Goal: Transaction & Acquisition: Purchase product/service

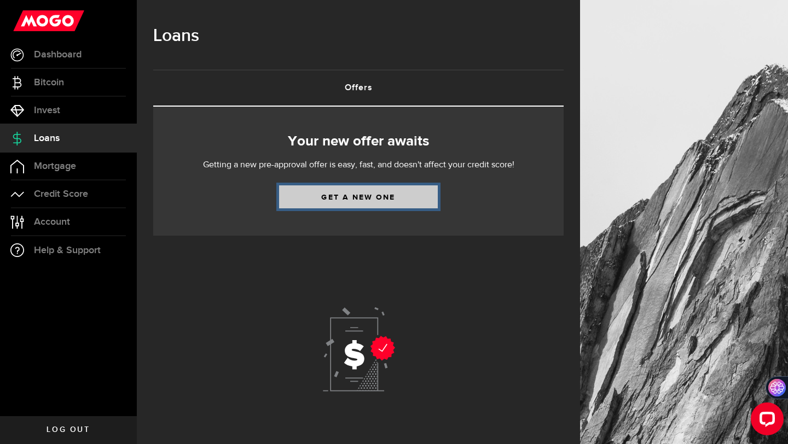
click at [309, 194] on link "Get a new one" at bounding box center [358, 196] width 159 height 23
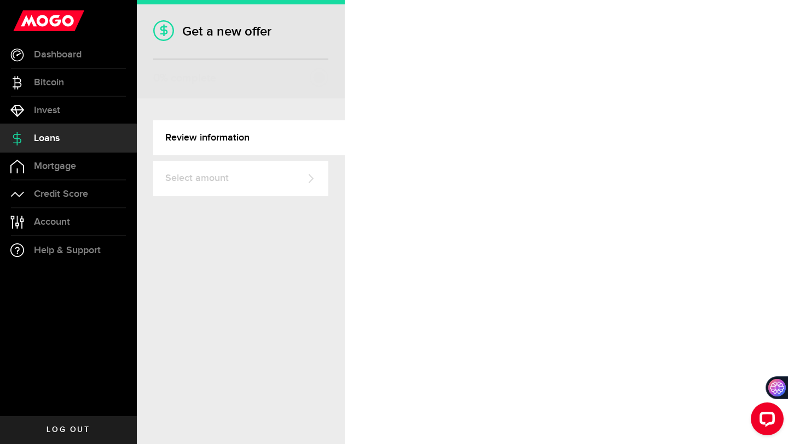
select select "Rent"
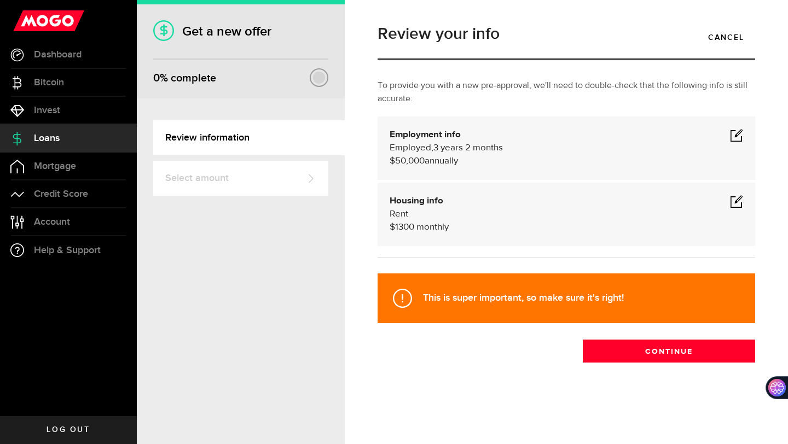
click at [730, 196] on span at bounding box center [736, 201] width 13 height 13
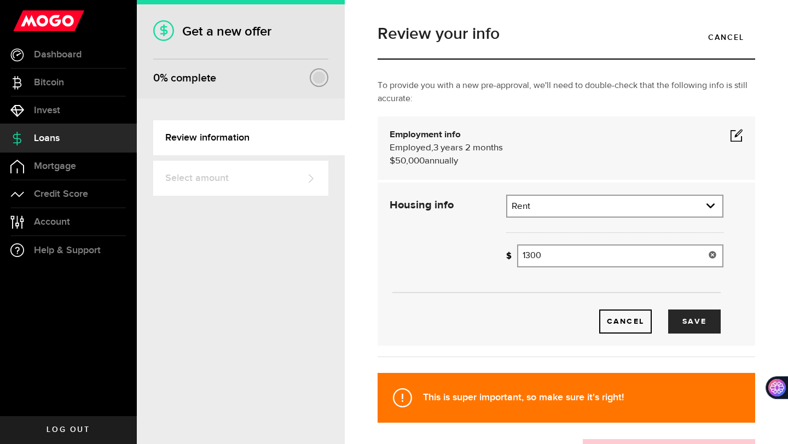
click at [593, 257] on input "1300" at bounding box center [620, 256] width 206 height 23
click at [694, 326] on button "Save" at bounding box center [694, 322] width 53 height 24
type input "1,150"
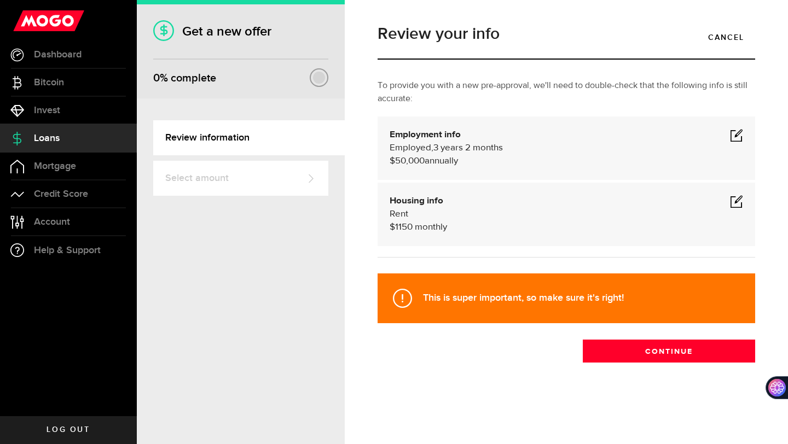
click at [733, 135] on span at bounding box center [736, 135] width 13 height 13
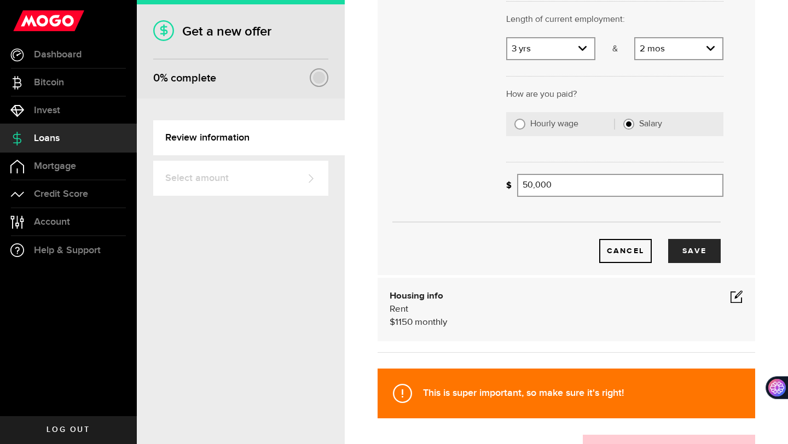
scroll to position [175, 0]
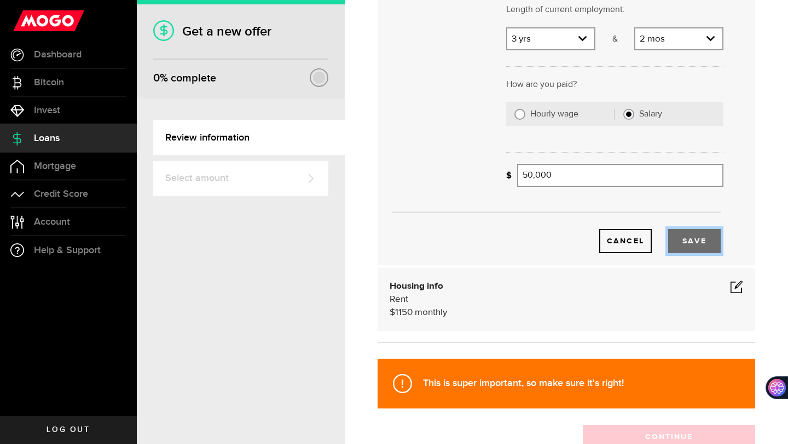
click at [699, 246] on button "Save" at bounding box center [694, 241] width 53 height 24
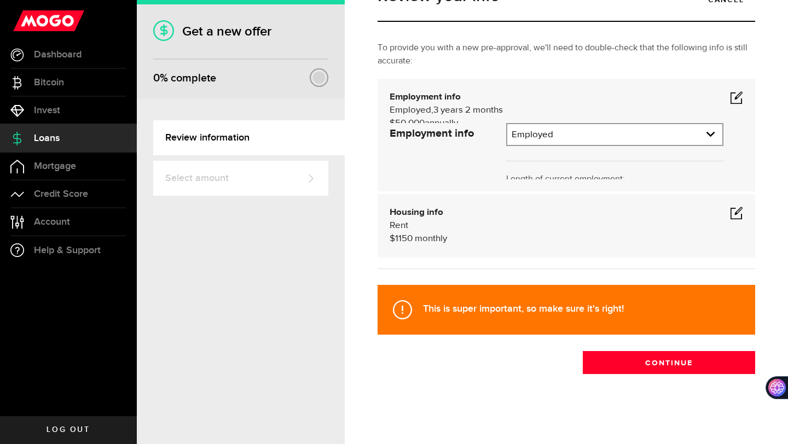
scroll to position [0, 0]
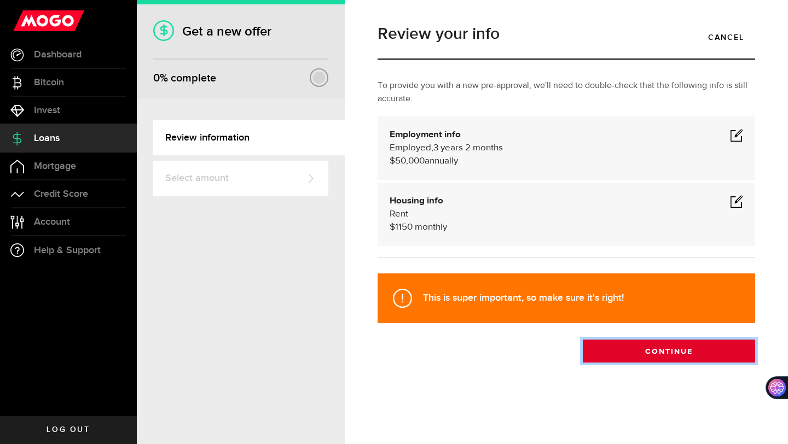
click at [683, 348] on button "Continue" at bounding box center [669, 351] width 172 height 23
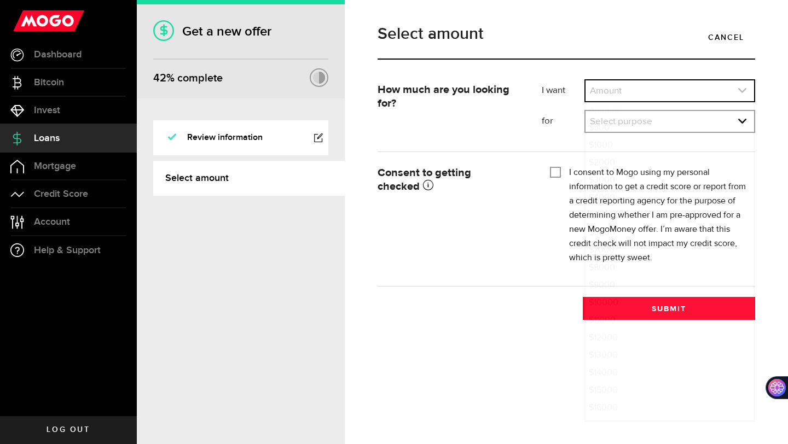
click at [713, 88] on link "expand select" at bounding box center [669, 90] width 169 height 21
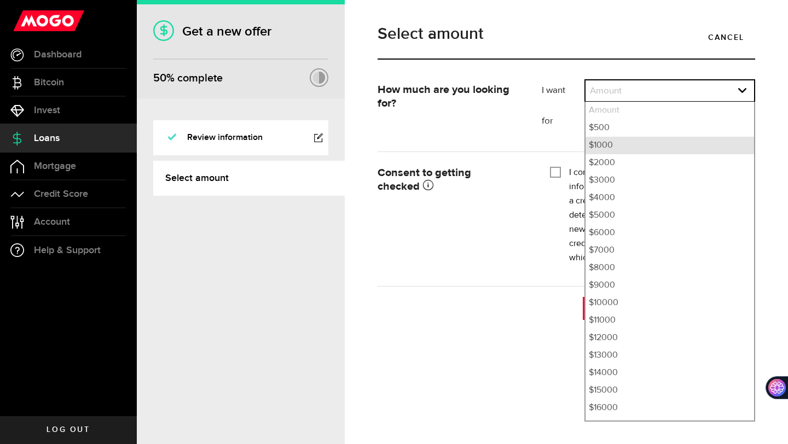
click at [683, 151] on li "$1000" at bounding box center [669, 146] width 169 height 18
select select "1000"
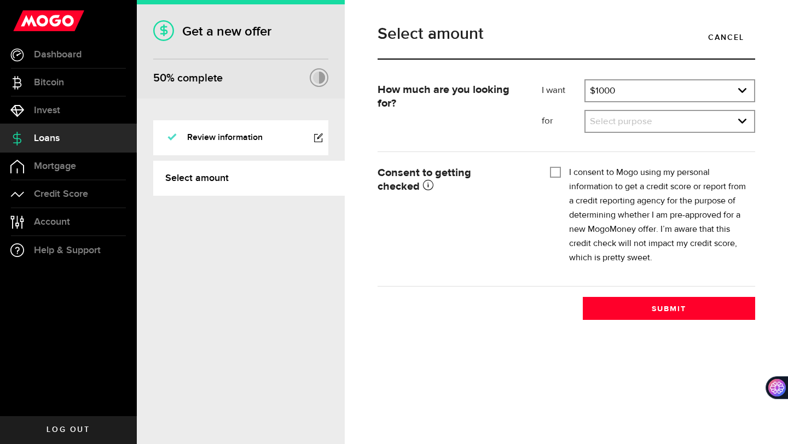
click at [555, 169] on input "I consent to Mogo using my personal information to get a credit score or report…" at bounding box center [555, 171] width 11 height 11
checkbox input "true"
click at [645, 88] on link "expand select" at bounding box center [669, 90] width 169 height 21
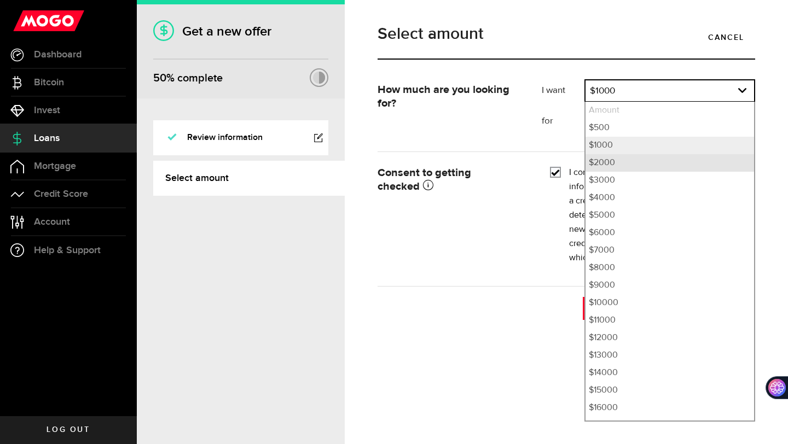
click at [615, 156] on li "$2000" at bounding box center [669, 163] width 169 height 18
select select "2000"
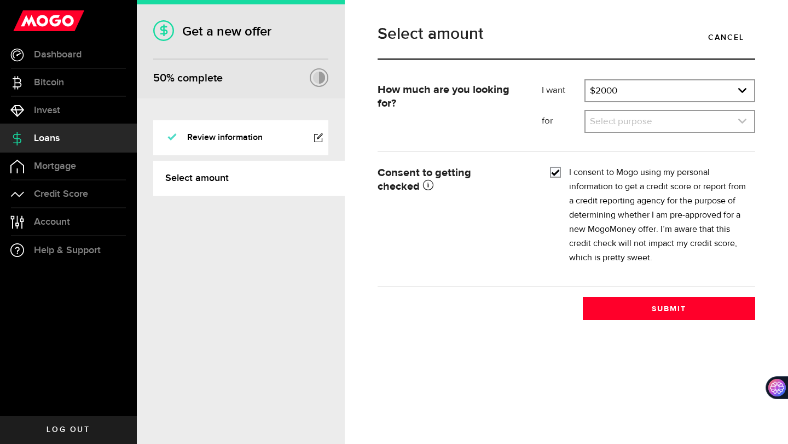
click at [663, 122] on link "expand select" at bounding box center [669, 121] width 169 height 21
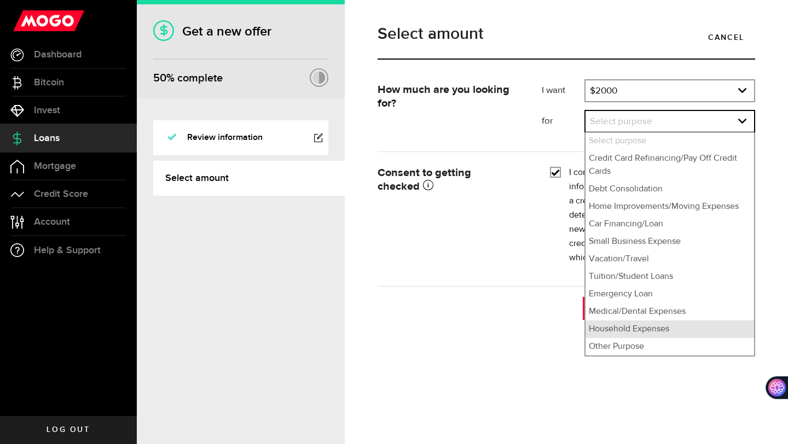
click at [643, 327] on li "Household Expenses" at bounding box center [669, 330] width 169 height 18
select select "Household Expenses"
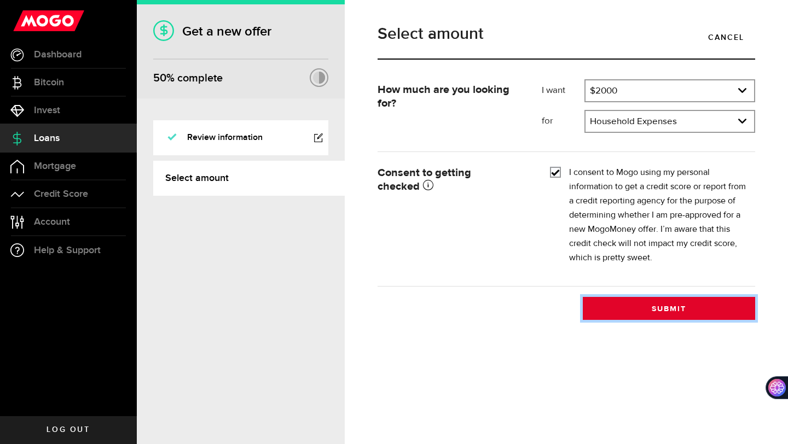
click at [651, 312] on button "Submit" at bounding box center [669, 308] width 172 height 23
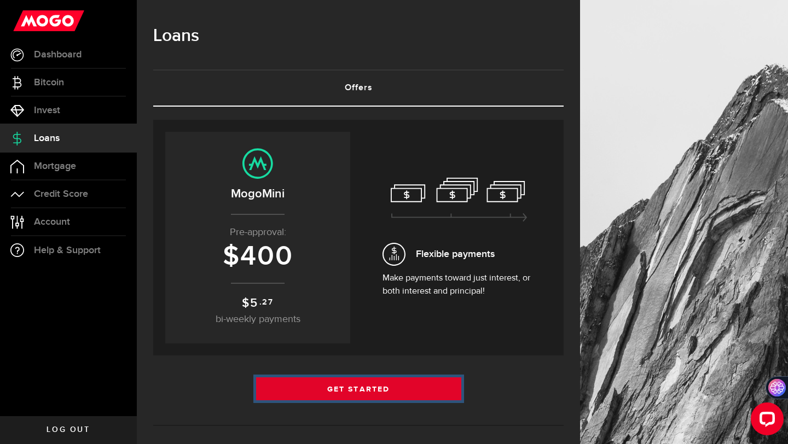
click at [404, 383] on link "Get Started" at bounding box center [358, 389] width 205 height 23
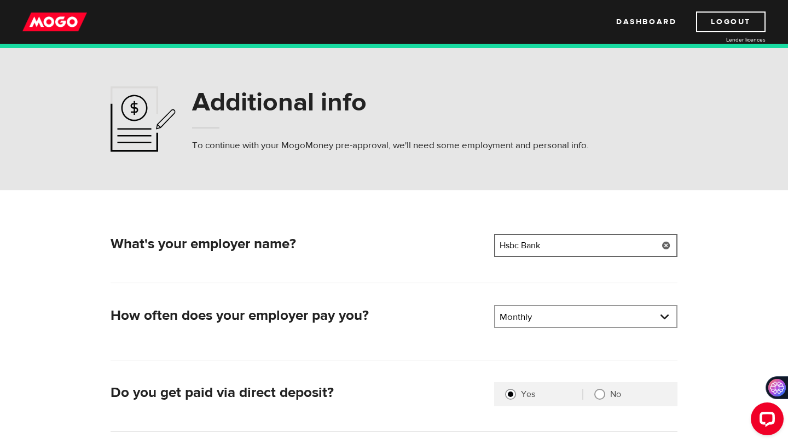
drag, startPoint x: 567, startPoint y: 242, endPoint x: 467, endPoint y: 233, distance: 100.5
click at [467, 233] on div "What's your employer name? Employer name Please enter your employer's name Hsbc…" at bounding box center [394, 377] width 700 height 374
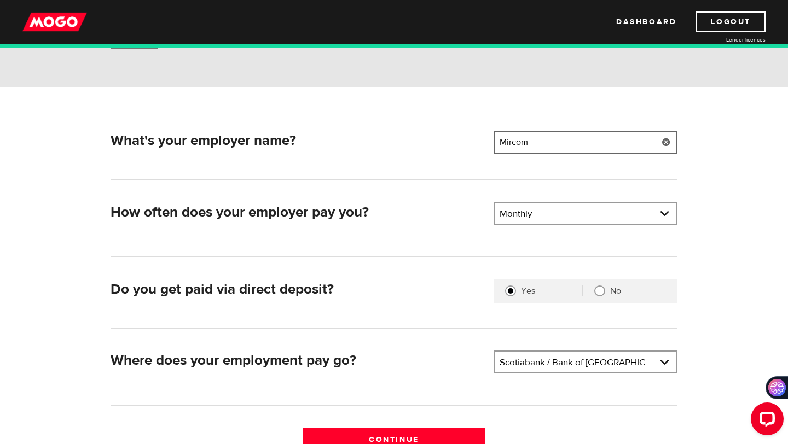
scroll to position [154, 0]
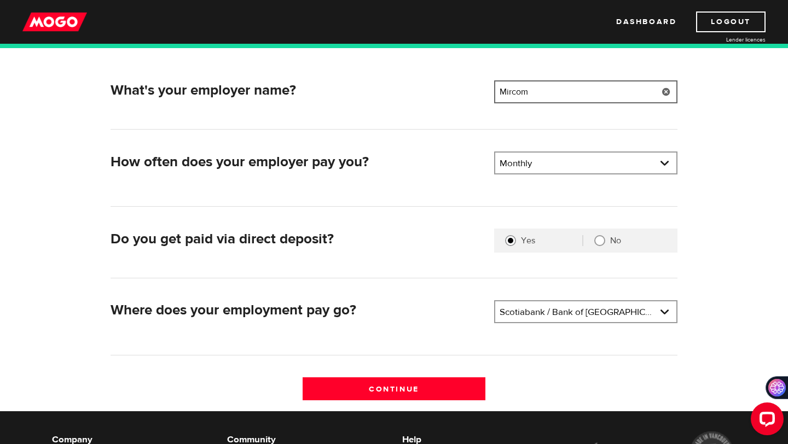
type input "Mircom"
click at [618, 177] on div "Pay frequency Please select the frequency of payment Monthly Pay frequency Week…" at bounding box center [586, 168] width 192 height 33
click at [626, 166] on link at bounding box center [585, 163] width 181 height 21
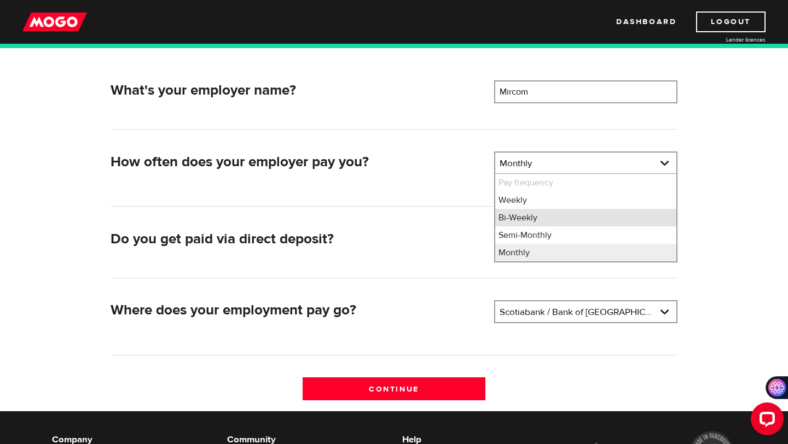
click at [612, 210] on li "Bi-Weekly" at bounding box center [585, 218] width 181 height 18
select select "2"
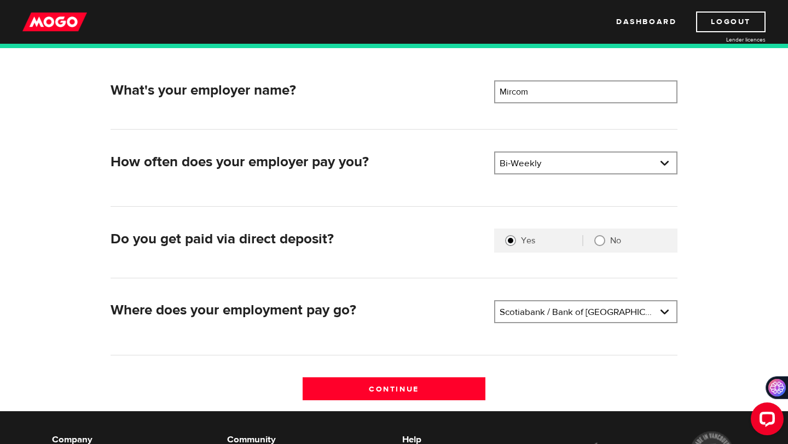
click at [599, 247] on fieldset "Yes No" at bounding box center [585, 241] width 183 height 24
click at [599, 243] on input "No" at bounding box center [599, 240] width 11 height 11
radio input "true"
click at [589, 317] on link at bounding box center [585, 311] width 181 height 21
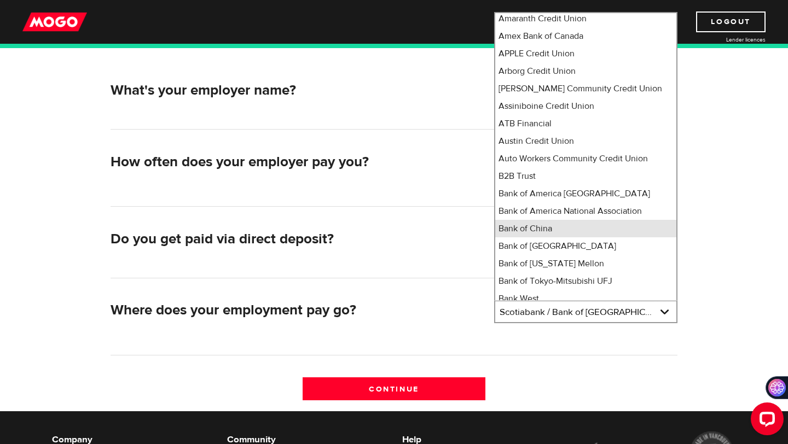
scroll to position [0, 0]
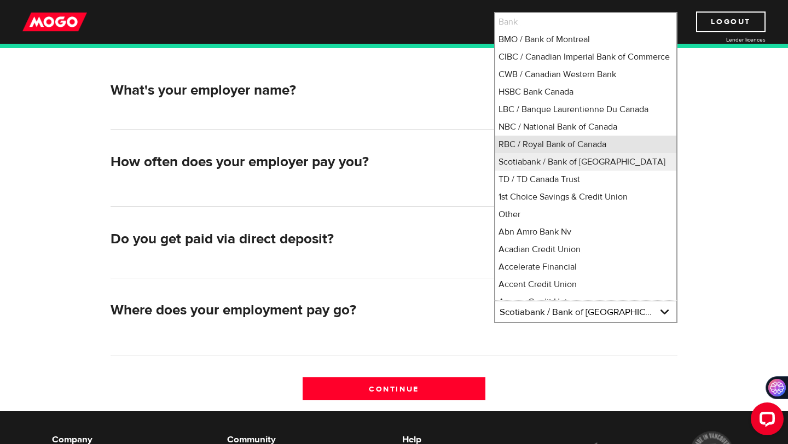
click at [583, 153] on li "RBC / Royal Bank of Canada" at bounding box center [585, 145] width 181 height 18
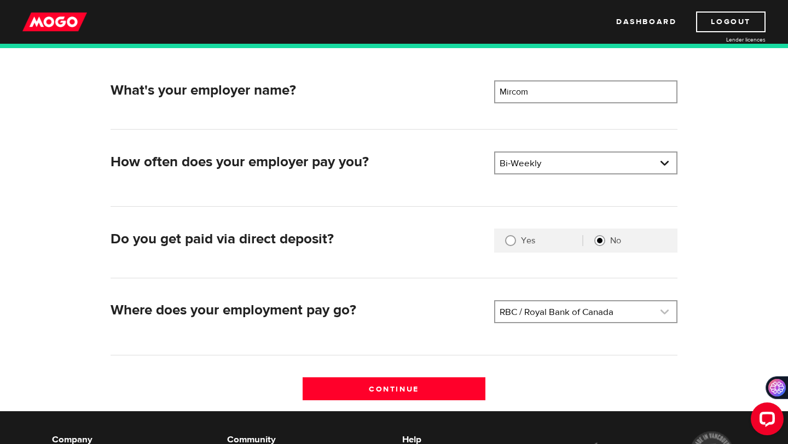
click at [528, 318] on link at bounding box center [585, 311] width 181 height 21
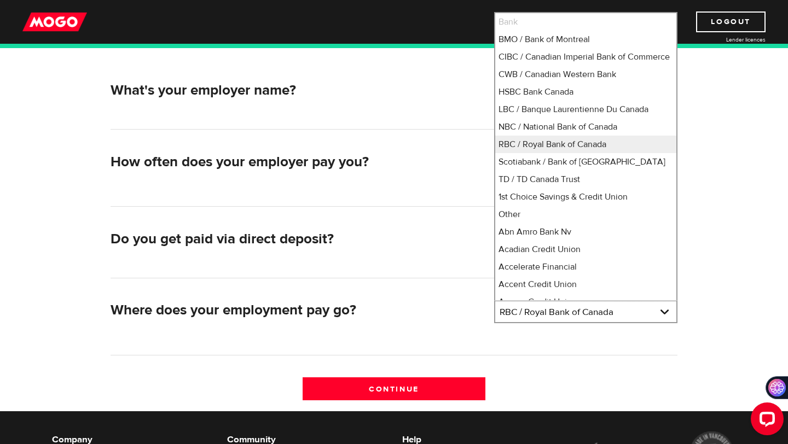
scroll to position [158, 0]
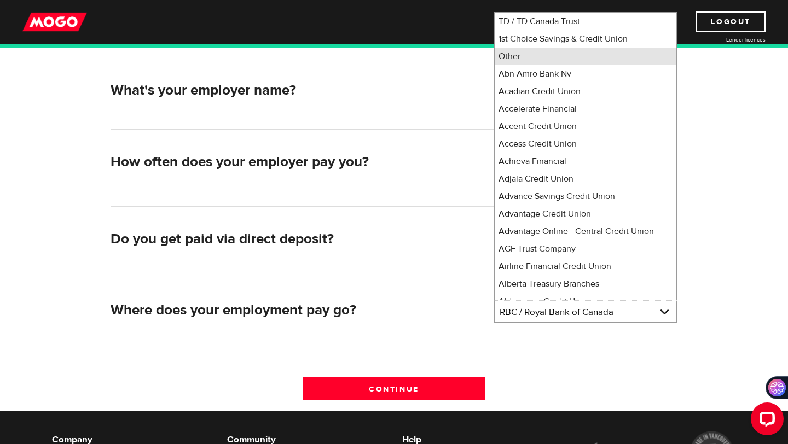
click at [538, 65] on li "Other" at bounding box center [585, 57] width 181 height 18
select select "0"
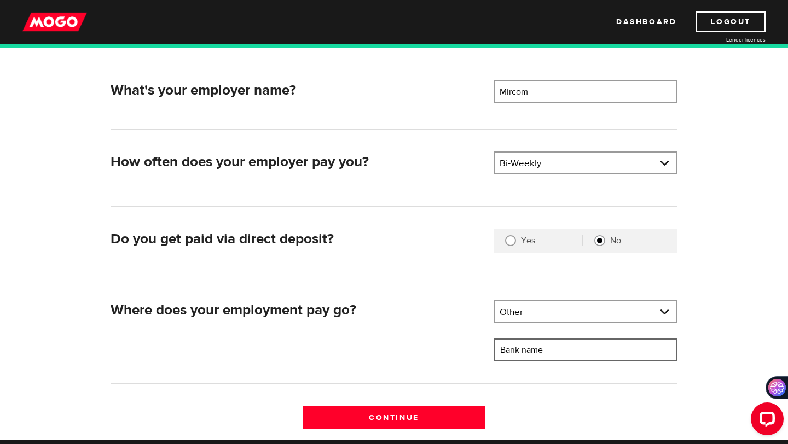
click at [570, 347] on input "Bank name" at bounding box center [585, 350] width 183 height 23
type input "KOHO"
click at [391, 426] on input "Continue" at bounding box center [394, 417] width 183 height 23
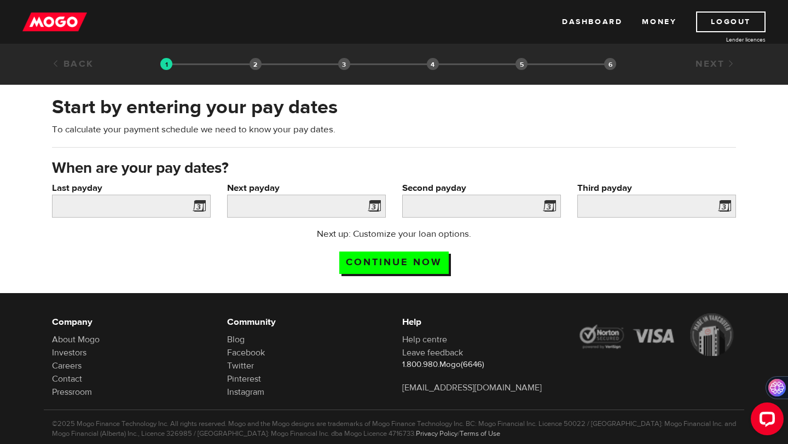
click at [201, 208] on span at bounding box center [197, 208] width 16 height 18
click at [377, 205] on span at bounding box center [372, 208] width 16 height 18
click at [200, 206] on span at bounding box center [197, 208] width 16 height 18
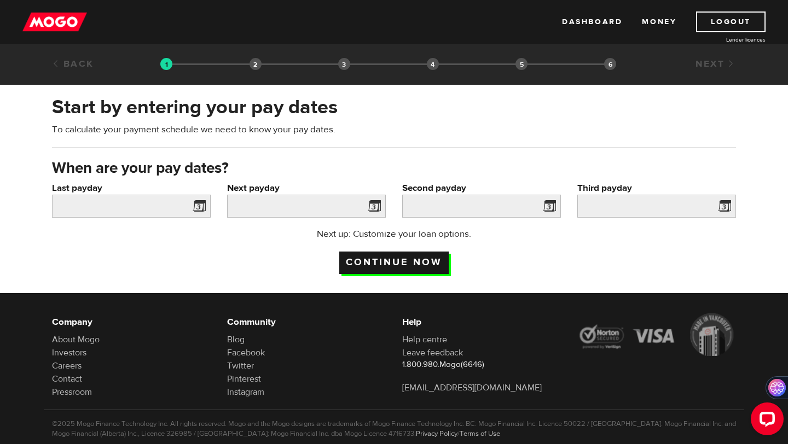
click at [382, 259] on input "Continue now" at bounding box center [393, 263] width 109 height 22
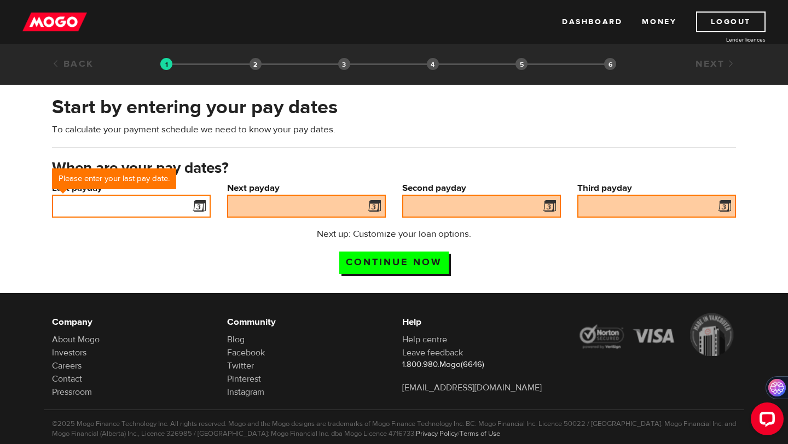
click at [128, 197] on input "Last payday" at bounding box center [131, 206] width 159 height 23
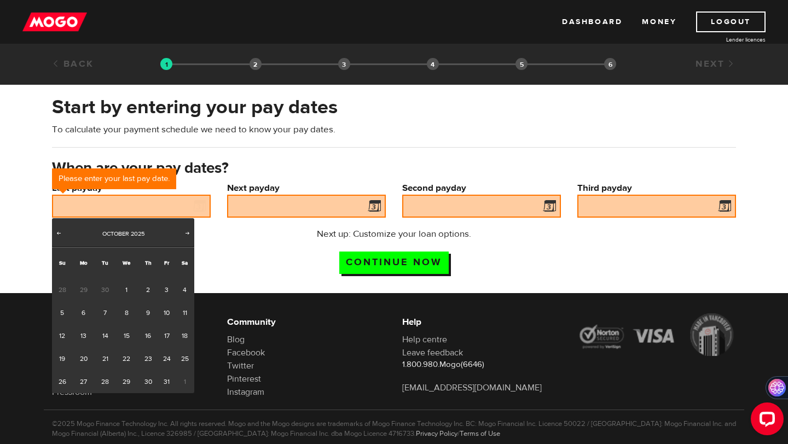
click at [105, 288] on span "30" at bounding box center [105, 290] width 20 height 23
click at [79, 314] on link "6" at bounding box center [83, 312] width 22 height 23
type input "2025/10/06"
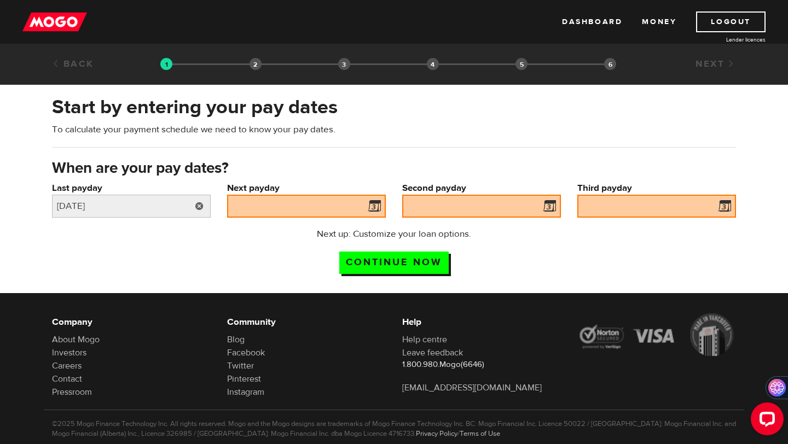
click at [200, 202] on link at bounding box center [199, 206] width 22 height 23
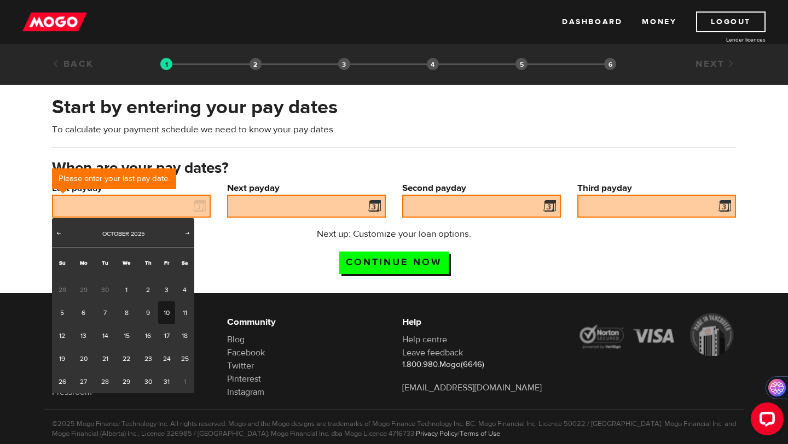
click at [164, 316] on link "10" at bounding box center [166, 312] width 17 height 23
type input "2025/10/10"
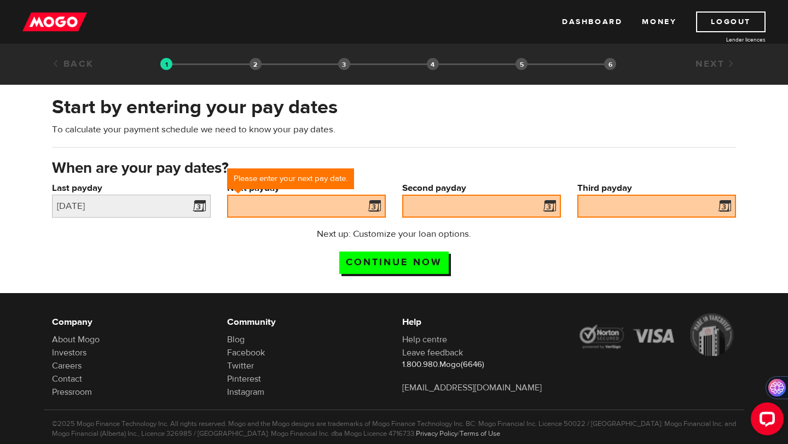
click at [372, 205] on span at bounding box center [372, 208] width 16 height 18
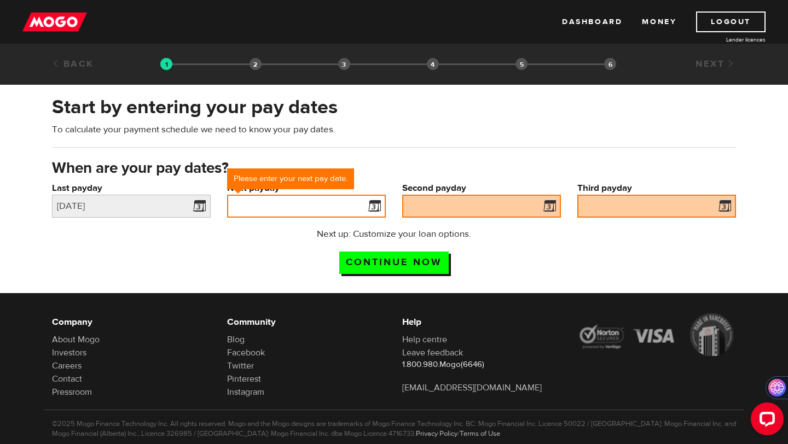
click at [327, 202] on input "Next payday" at bounding box center [306, 206] width 159 height 23
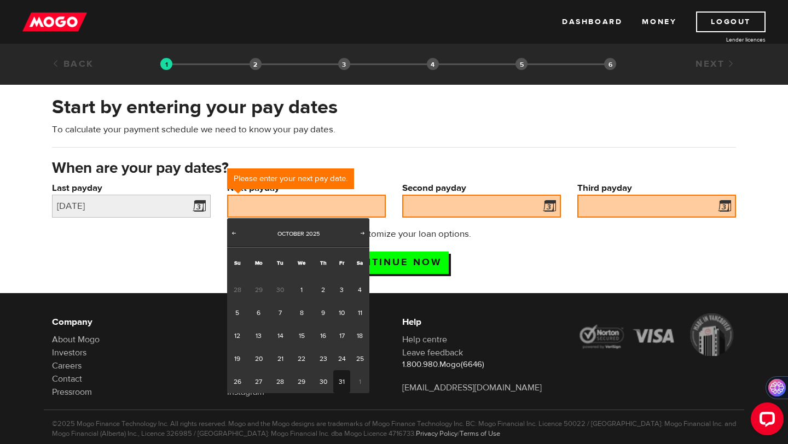
click at [343, 379] on link "31" at bounding box center [341, 381] width 17 height 23
type input "2025/10/31"
type input "2025/11/14"
type input "2025/11/28"
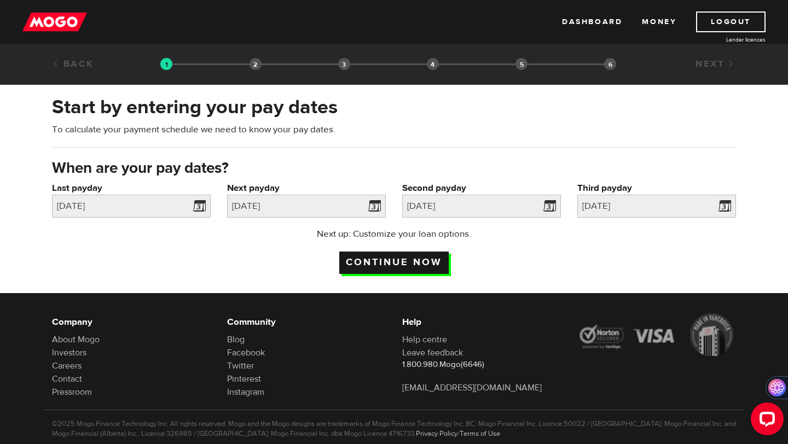
click at [438, 267] on input "Continue now" at bounding box center [393, 263] width 109 height 22
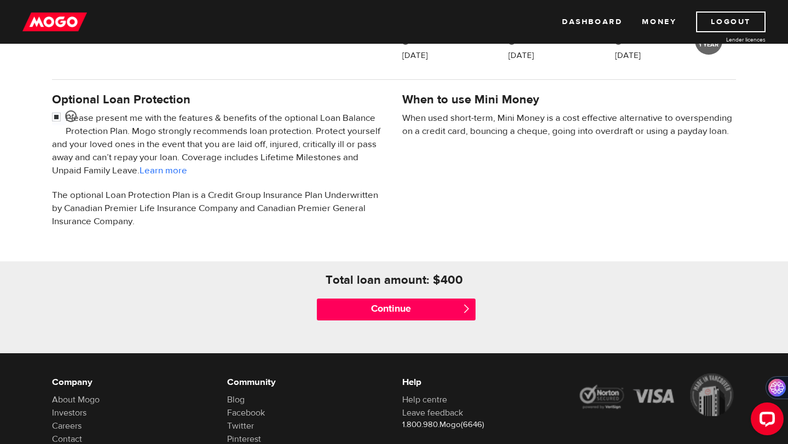
scroll to position [317, 0]
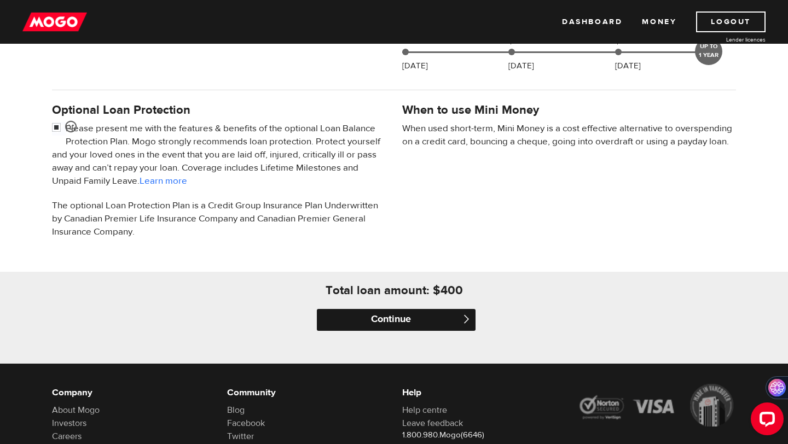
click at [430, 318] on input "Continue" at bounding box center [396, 320] width 159 height 22
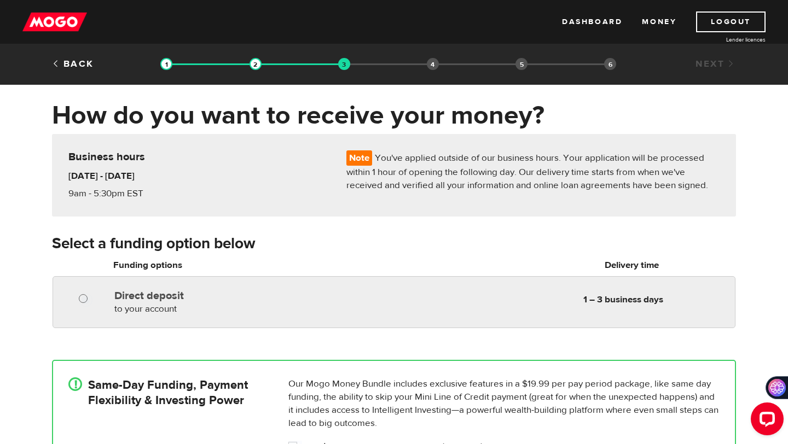
radio input "true"
click at [82, 297] on input "Direct deposit" at bounding box center [86, 300] width 14 height 14
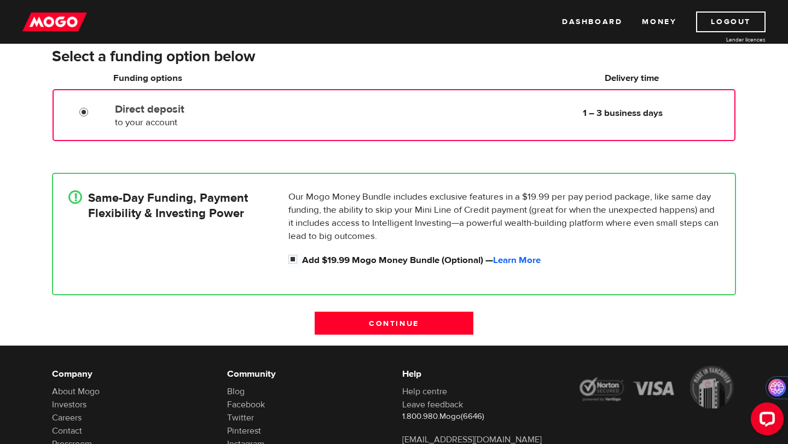
scroll to position [188, 0]
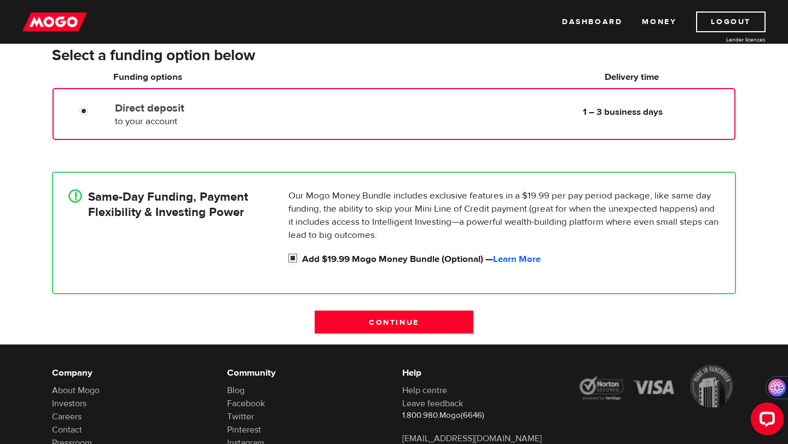
click at [292, 257] on input "Add $19.99 Mogo Money Bundle (Optional) — Learn More" at bounding box center [295, 260] width 14 height 14
checkbox input "false"
radio input "false"
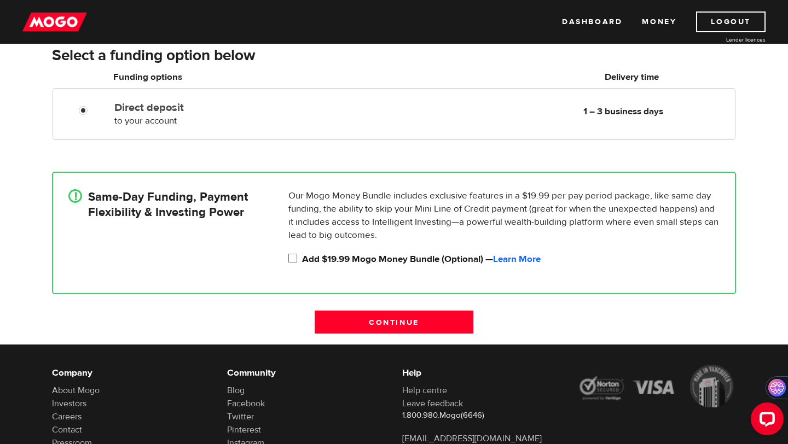
click at [292, 257] on input "Add $19.99 Mogo Money Bundle (Optional) — Learn More" at bounding box center [295, 260] width 14 height 14
checkbox input "true"
click at [362, 333] on input "Continue" at bounding box center [394, 322] width 159 height 23
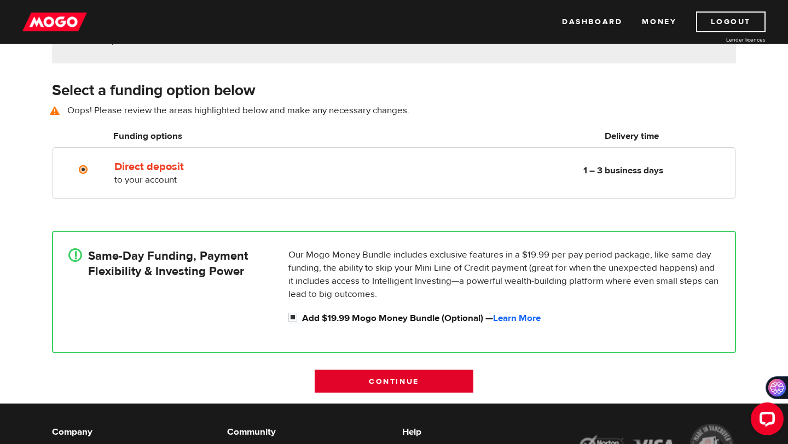
scroll to position [153, 0]
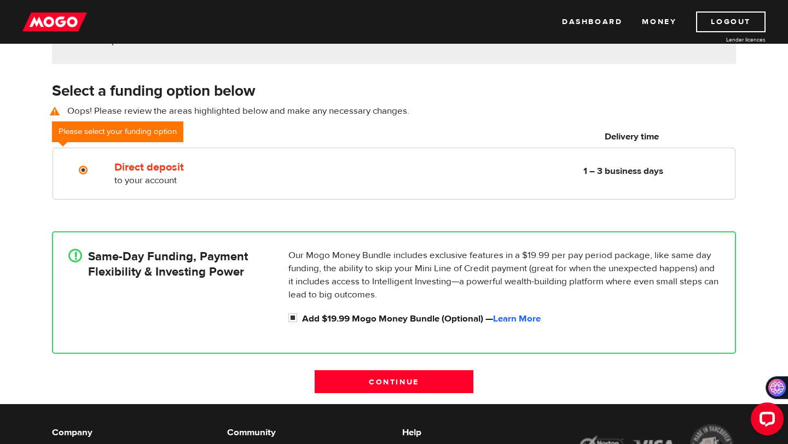
click at [259, 316] on div "! Same-Day Funding, Payment Flexibility & Investing Power" at bounding box center [174, 290] width 220 height 82
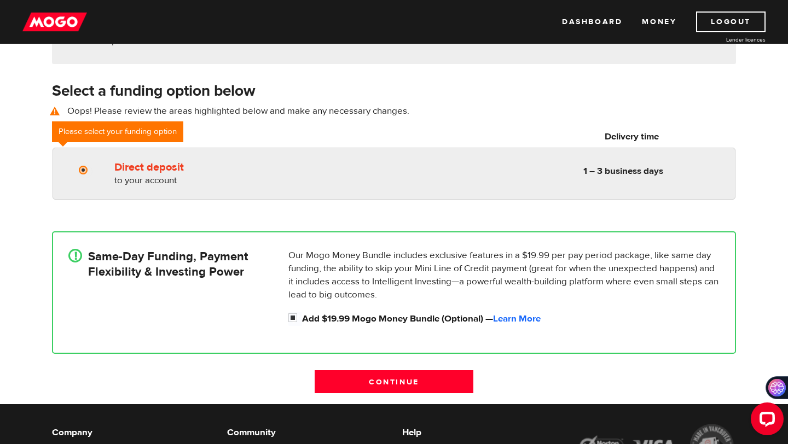
radio input "true"
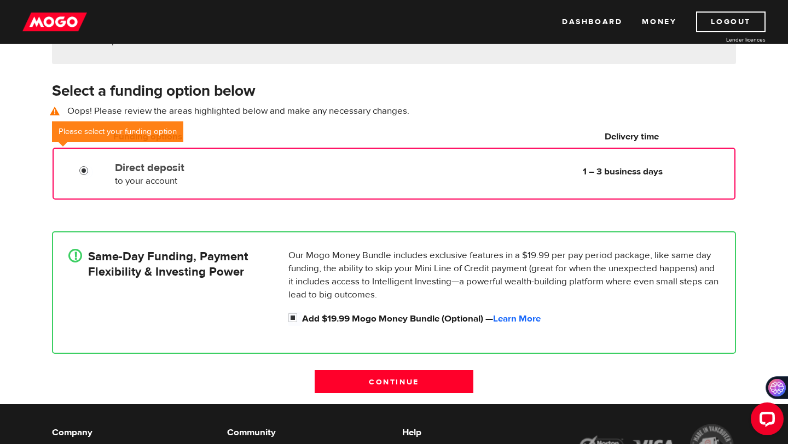
click at [85, 171] on input "Direct deposit" at bounding box center [86, 172] width 14 height 14
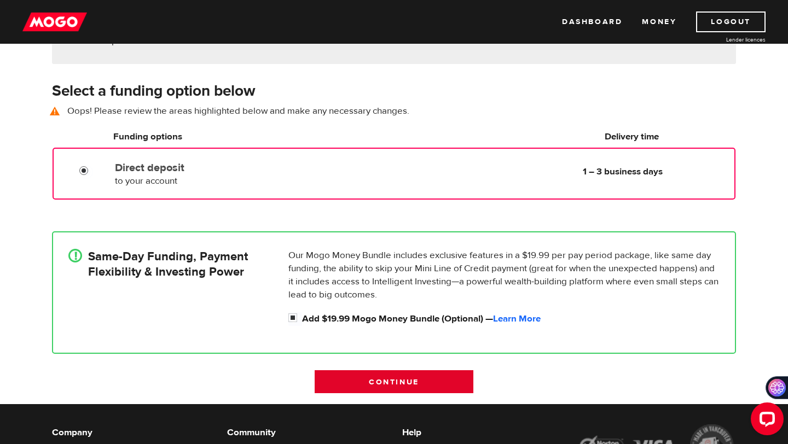
click at [340, 381] on input "Continue" at bounding box center [394, 381] width 159 height 23
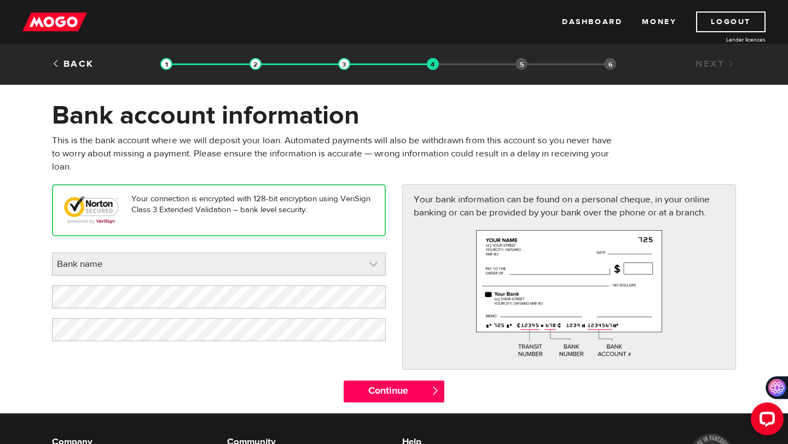
click at [361, 267] on link at bounding box center [219, 264] width 333 height 22
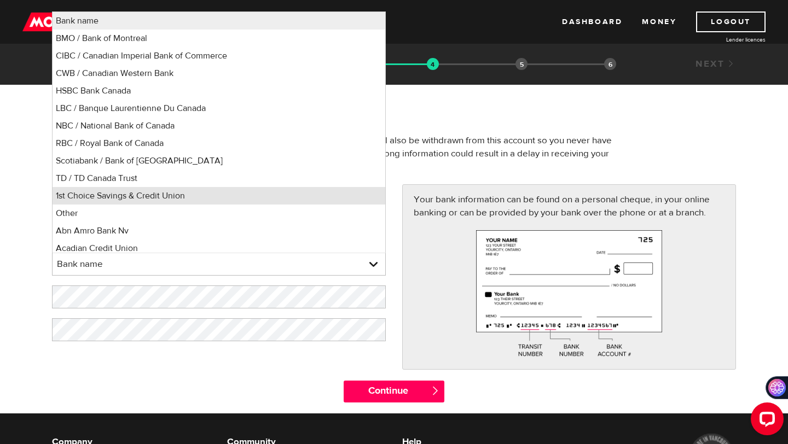
scroll to position [4, 0]
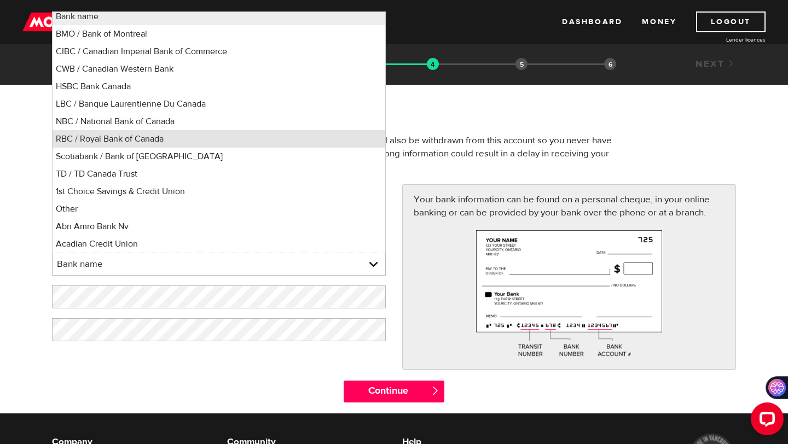
click at [207, 134] on li "RBC / Royal Bank of Canada" at bounding box center [219, 139] width 333 height 18
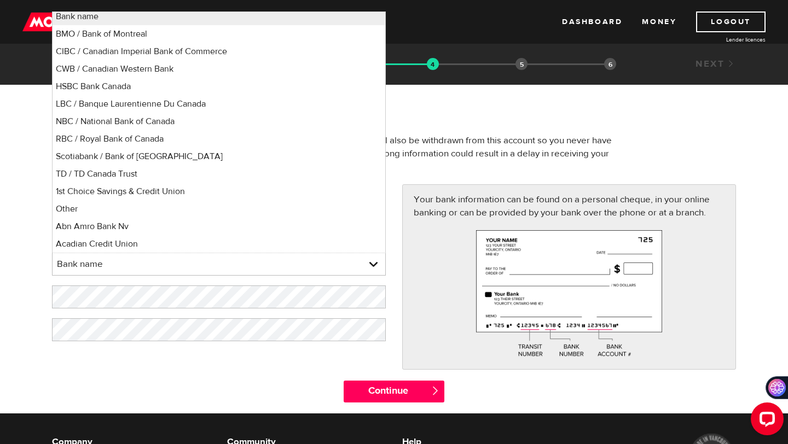
select select "8"
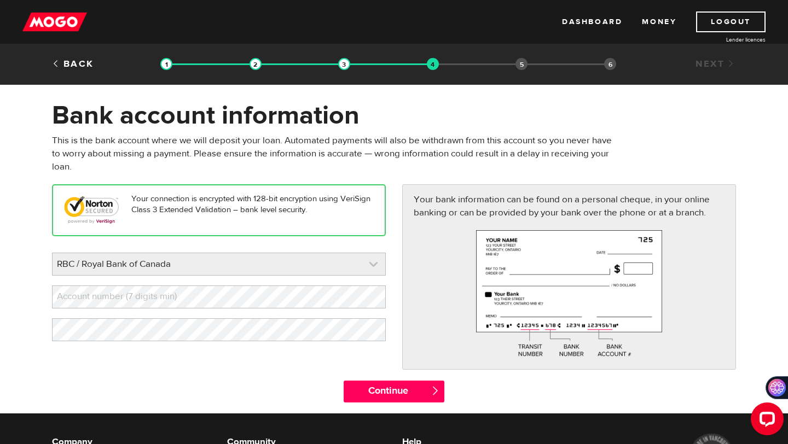
click at [253, 268] on link at bounding box center [219, 264] width 333 height 22
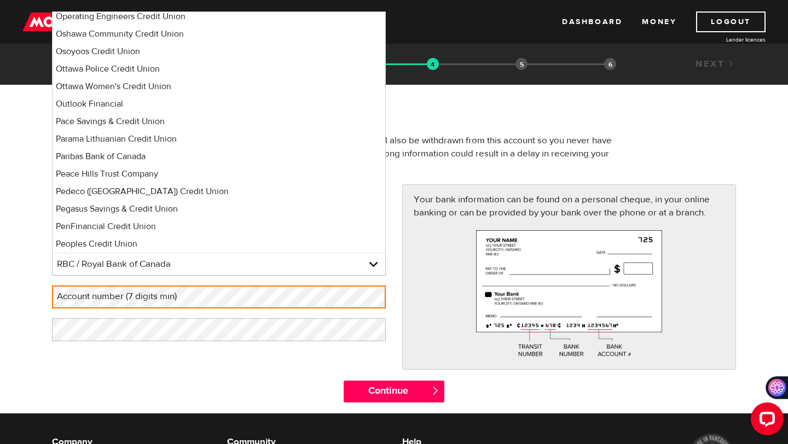
scroll to position [6122, 0]
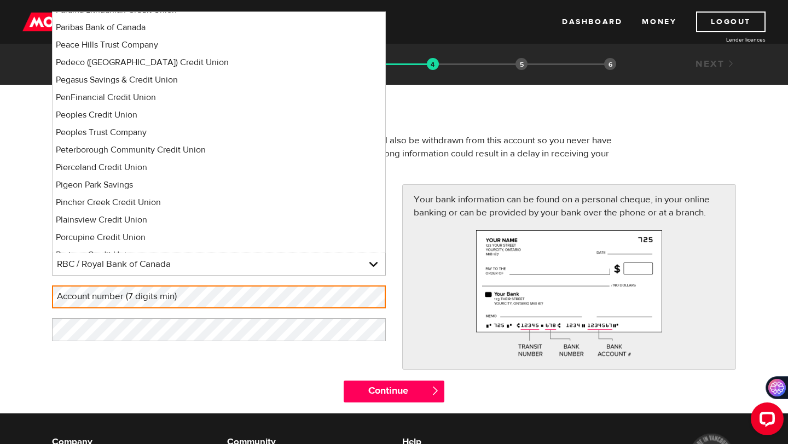
select select "350"
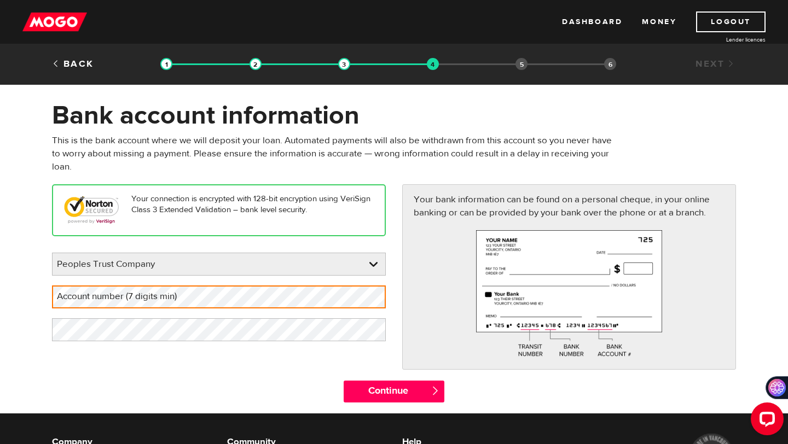
click at [187, 289] on label "Account number (7 digits min)" at bounding box center [125, 297] width 147 height 22
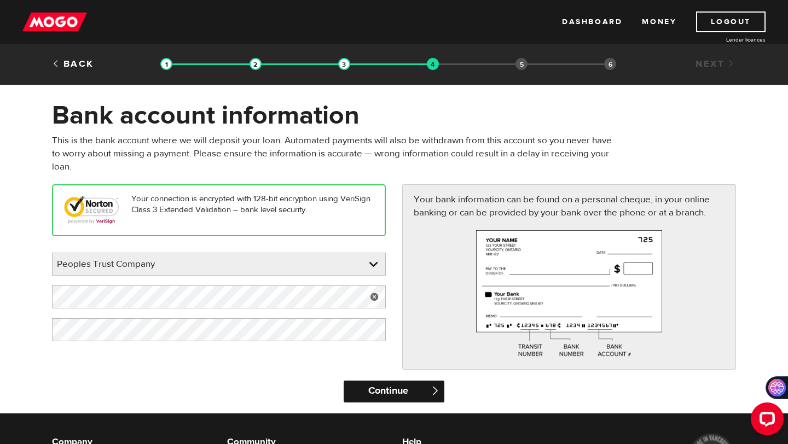
click at [436, 397] on input "Continue" at bounding box center [394, 392] width 100 height 22
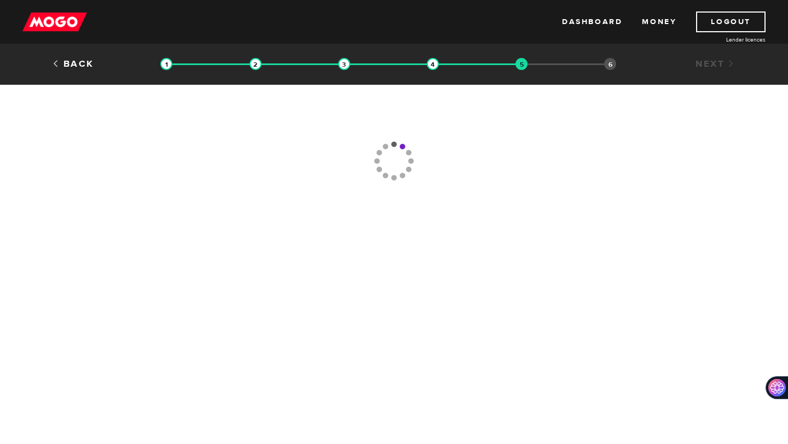
type input "[PHONE_NUMBER]"
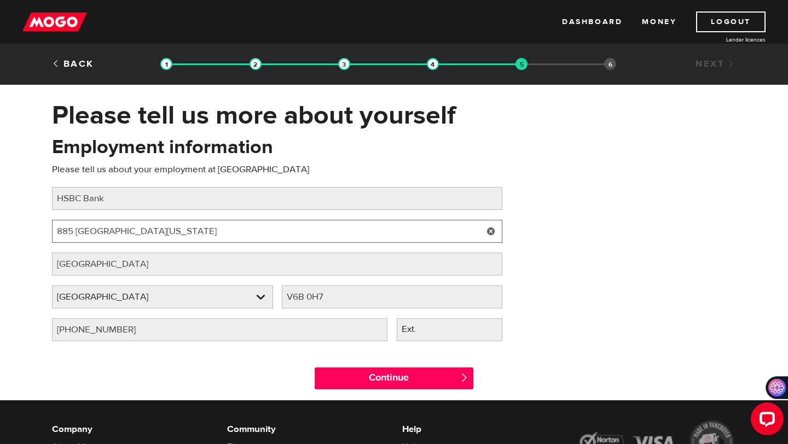
click at [152, 229] on input "885 [GEOGRAPHIC_DATA][US_STATE]" at bounding box center [277, 231] width 450 height 23
paste input ": [STREET_ADDRESS][PERSON_NAME]"
click at [65, 231] on input ": [STREET_ADDRESS][PERSON_NAME]" at bounding box center [277, 231] width 450 height 23
drag, startPoint x: 161, startPoint y: 228, endPoint x: 210, endPoint y: 228, distance: 48.2
click at [210, 228] on input "[STREET_ADDRESS][PERSON_NAME]" at bounding box center [277, 231] width 450 height 23
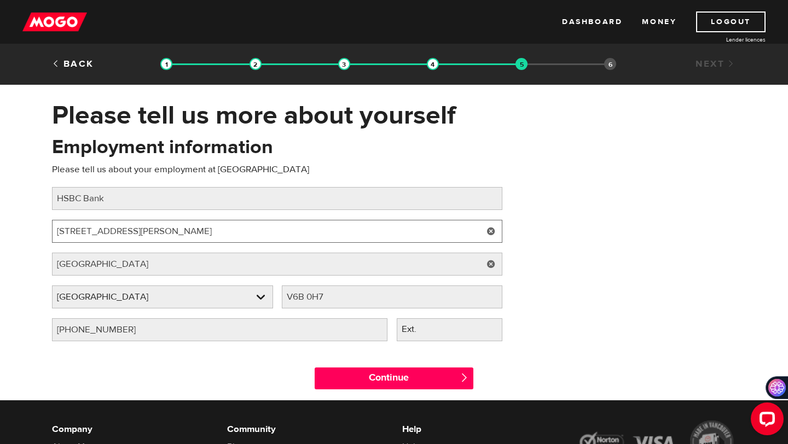
type input "[STREET_ADDRESS][PERSON_NAME]"
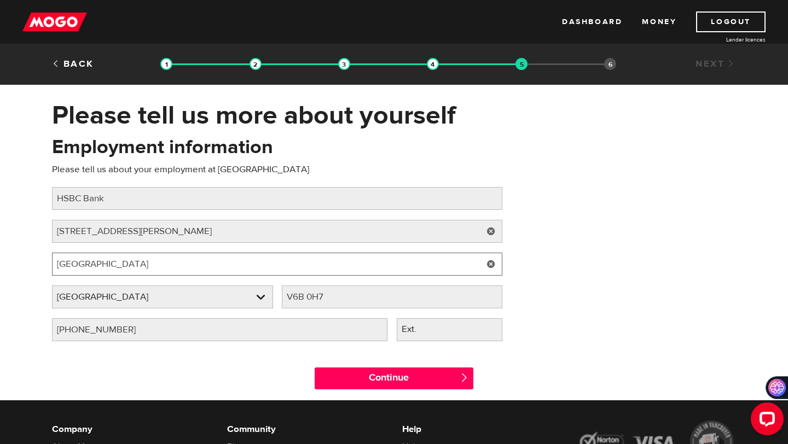
click at [265, 256] on input "[GEOGRAPHIC_DATA]" at bounding box center [277, 264] width 450 height 23
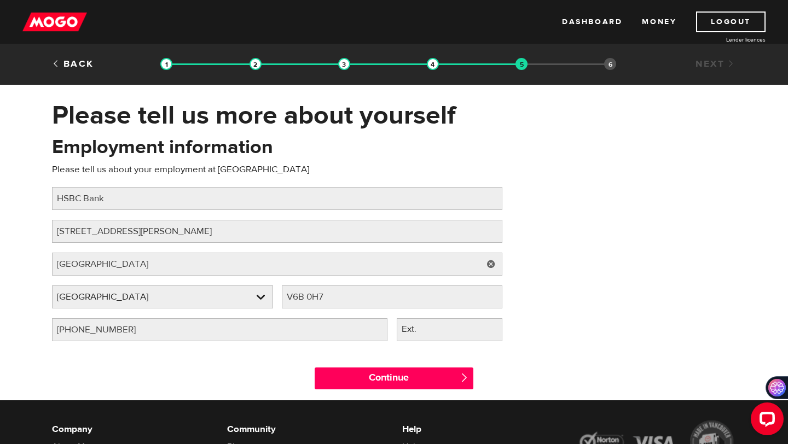
click at [494, 264] on link at bounding box center [491, 264] width 22 height 23
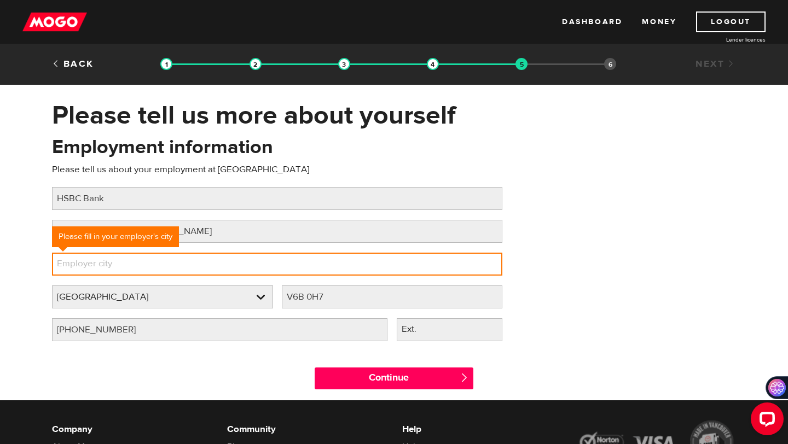
click at [452, 264] on input "Employer city" at bounding box center [277, 264] width 450 height 23
paste input "Maple Ridge"
type input "Maple Ridge"
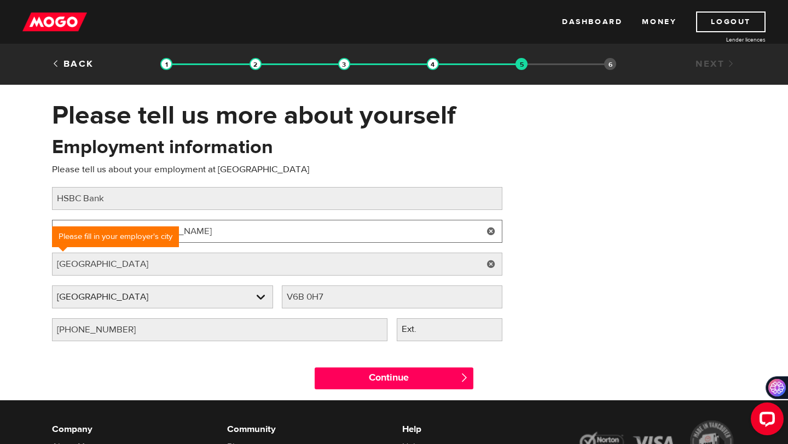
click at [338, 224] on input "20155 Stewart Crescent, , BC V2X 0T6" at bounding box center [277, 231] width 450 height 23
drag, startPoint x: 180, startPoint y: 233, endPoint x: 223, endPoint y: 233, distance: 43.2
click at [223, 233] on input "20155 Stewart Crescent, , BC V2X 0T6" at bounding box center [277, 231] width 450 height 23
type input "20155 Stewart Crescent, , BC"
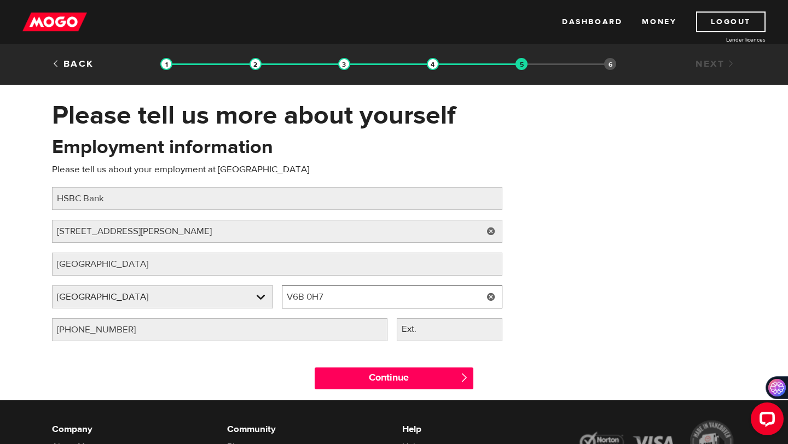
click at [332, 303] on input "V6B 0H7" at bounding box center [392, 297] width 221 height 23
drag, startPoint x: 332, startPoint y: 301, endPoint x: 244, endPoint y: 301, distance: 88.1
click at [244, 301] on div "Employer province Please select your employer's province British Columbia Emplo…" at bounding box center [277, 302] width 459 height 33
paste input "2X 0T6"
type input "V2X 0T6"
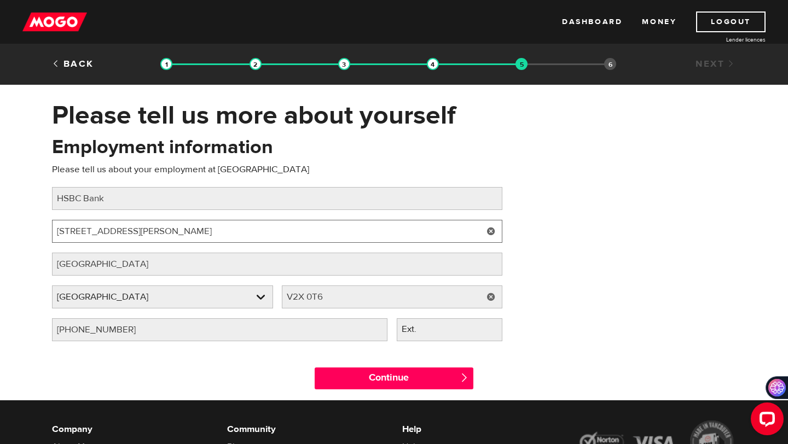
click at [198, 230] on input "20155 Stewart Crescent, , BC" at bounding box center [277, 231] width 450 height 23
type input "20155 Stewart Crescent,"
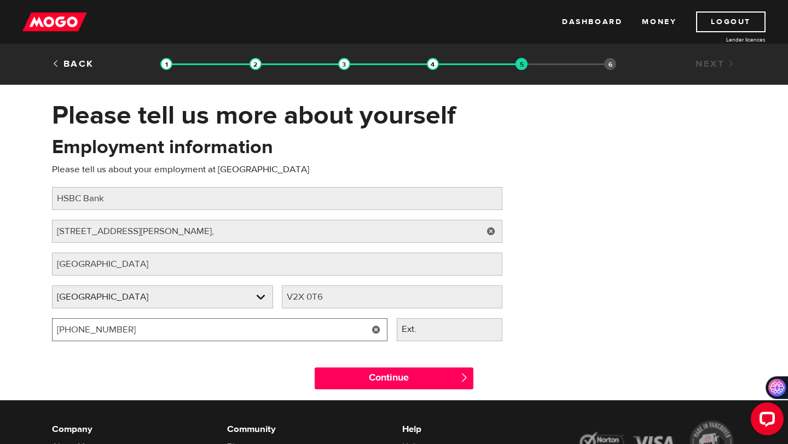
click at [256, 320] on input "(604) 783-3408" at bounding box center [219, 329] width 335 height 23
drag, startPoint x: 135, startPoint y: 333, endPoint x: 56, endPoint y: 333, distance: 79.3
click at [56, 333] on input "(604) 783-3408" at bounding box center [219, 329] width 335 height 23
type input "(604) 460-6332"
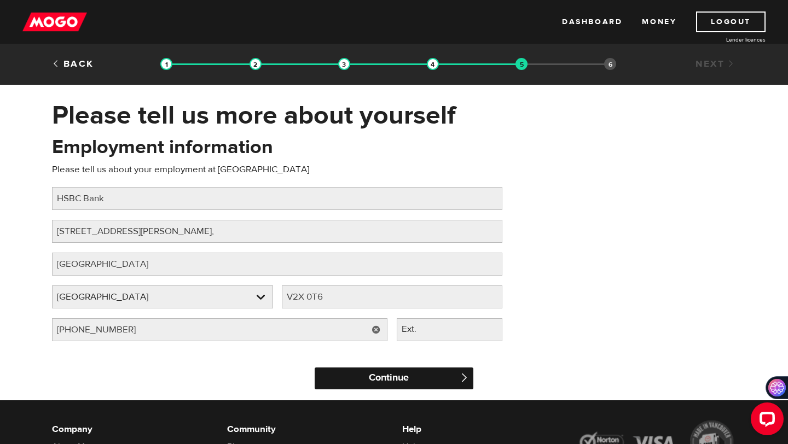
click at [393, 373] on input "Continue" at bounding box center [394, 379] width 159 height 22
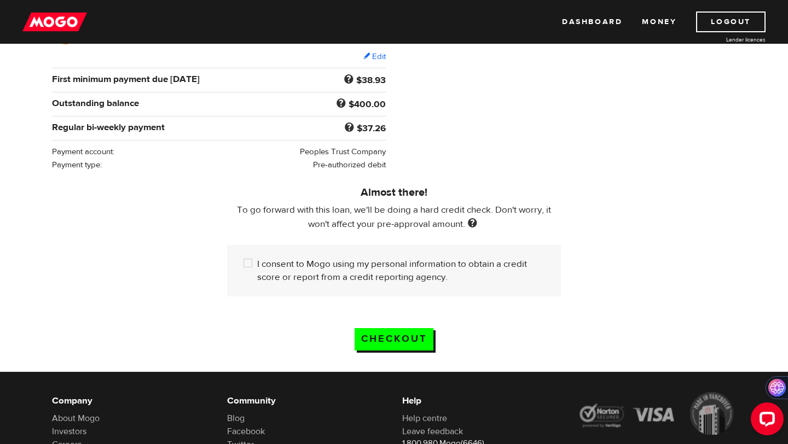
scroll to position [210, 0]
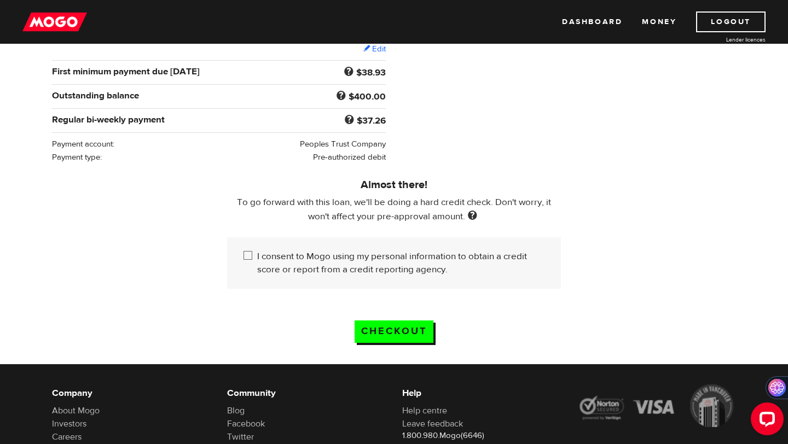
click at [250, 258] on input "I consent to Mogo using my personal information to obtain a credit score or rep…" at bounding box center [250, 257] width 14 height 14
checkbox input "true"
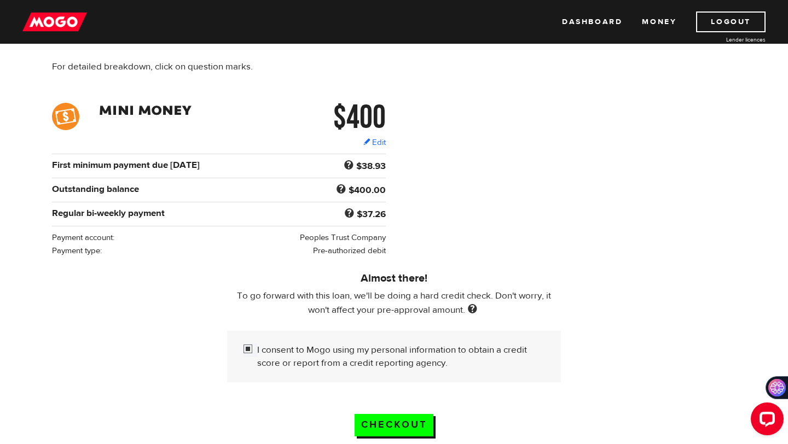
scroll to position [104, 0]
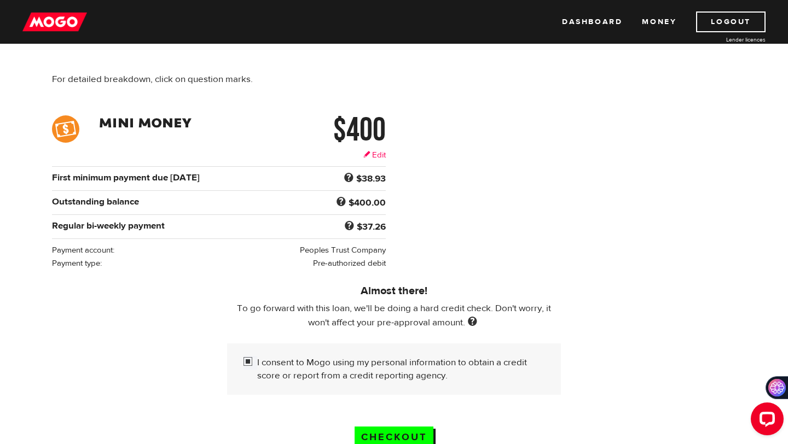
click at [377, 153] on link "Edit" at bounding box center [374, 154] width 22 height 11
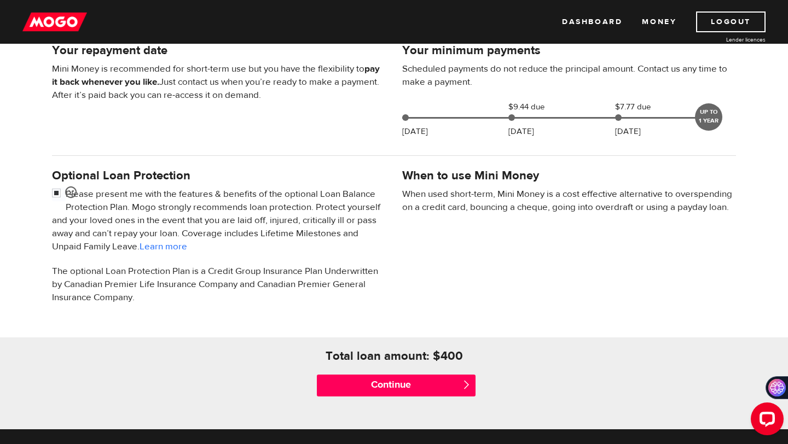
scroll to position [254, 0]
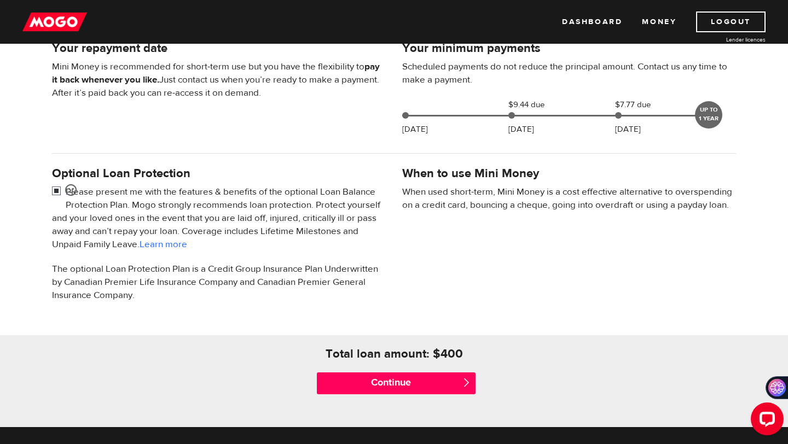
click at [53, 194] on input "checkbox" at bounding box center [59, 192] width 14 height 14
click at [55, 190] on input "checkbox" at bounding box center [59, 192] width 14 height 14
checkbox input "true"
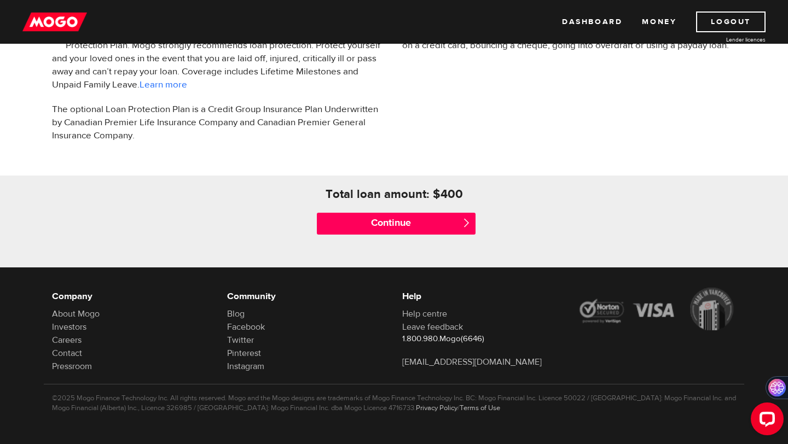
scroll to position [0, 0]
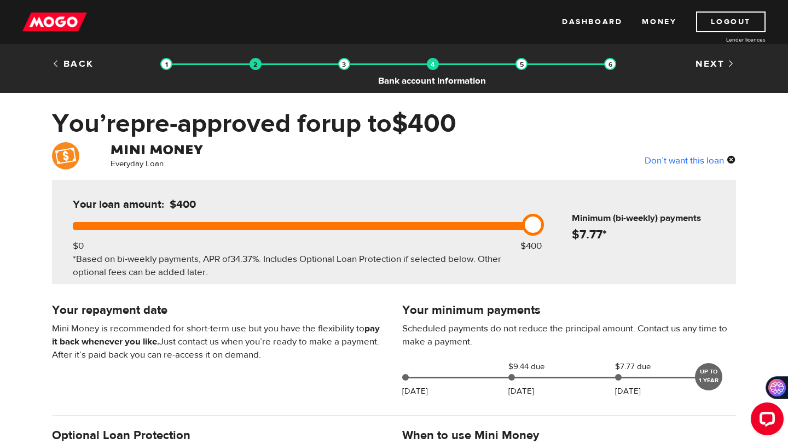
click at [432, 66] on img at bounding box center [433, 64] width 12 height 12
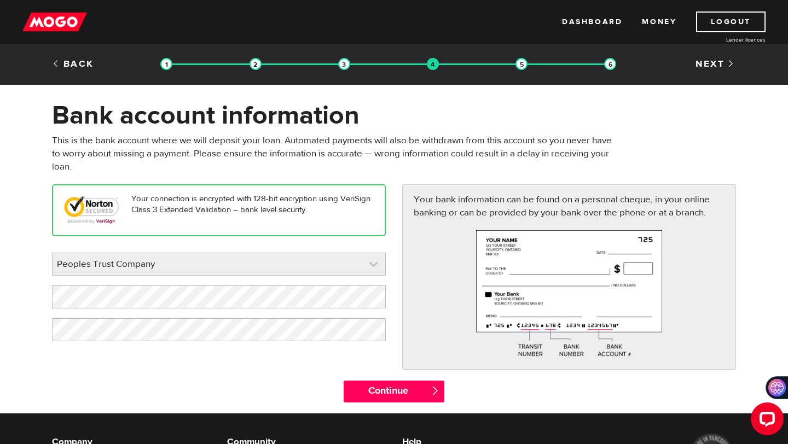
click at [231, 261] on link at bounding box center [219, 264] width 333 height 22
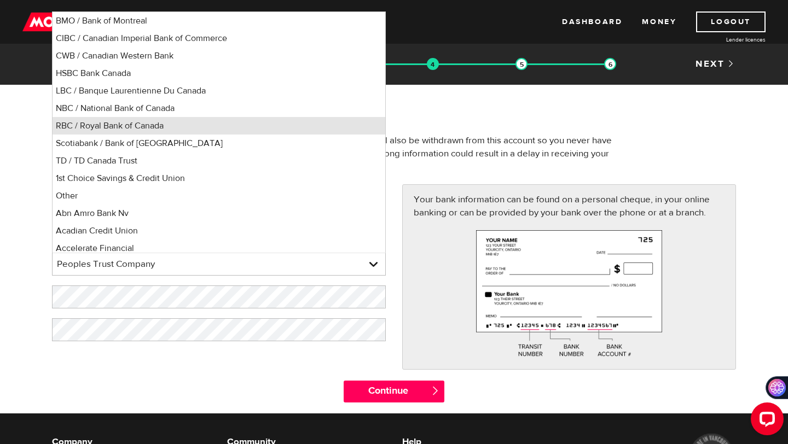
click at [156, 124] on li "RBC / Royal Bank of Canada" at bounding box center [219, 126] width 333 height 18
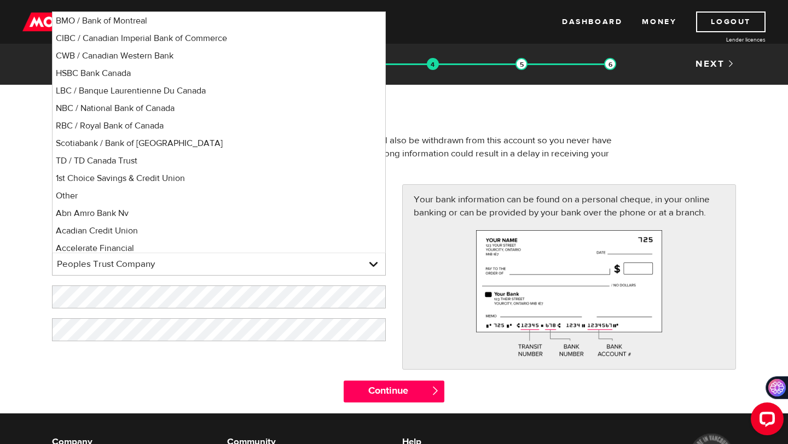
select select "8"
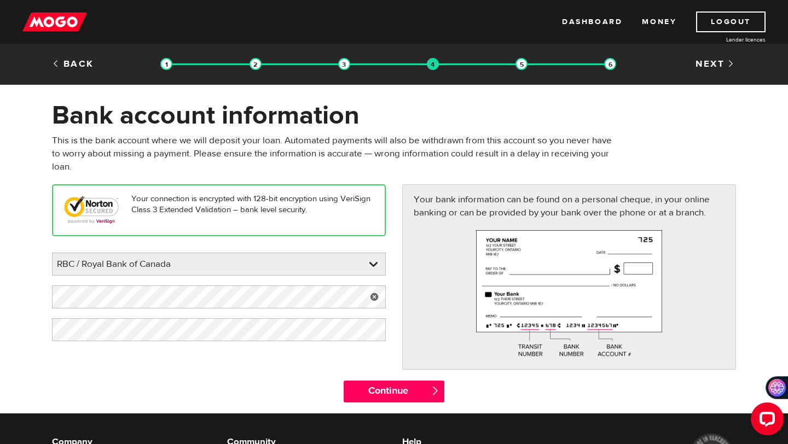
click at [374, 297] on link at bounding box center [374, 297] width 22 height 23
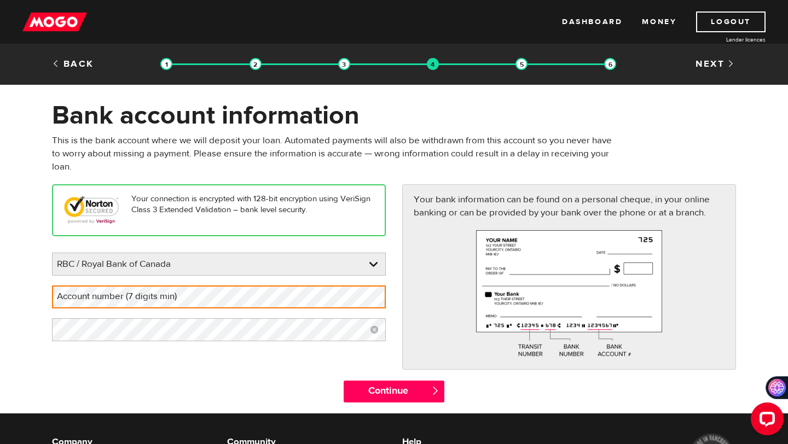
click at [199, 299] on label "Account number (7 digits min)" at bounding box center [125, 297] width 147 height 22
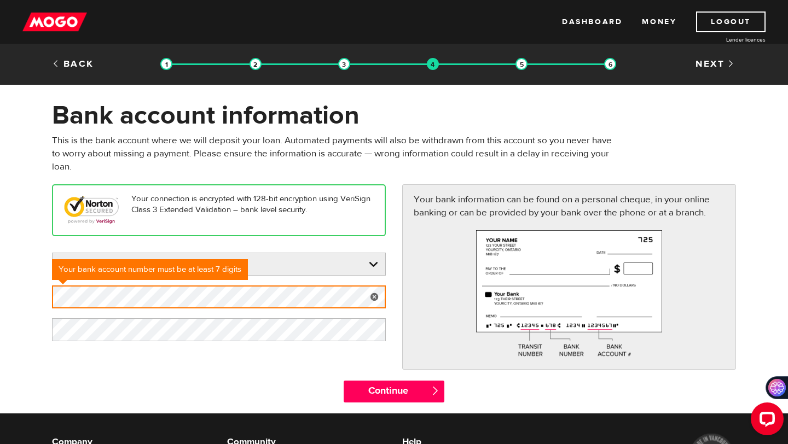
click at [251, 355] on div "Your connection is encrypted with 128-bit encryption using VeriSign Class 3 Ext…" at bounding box center [394, 282] width 700 height 196
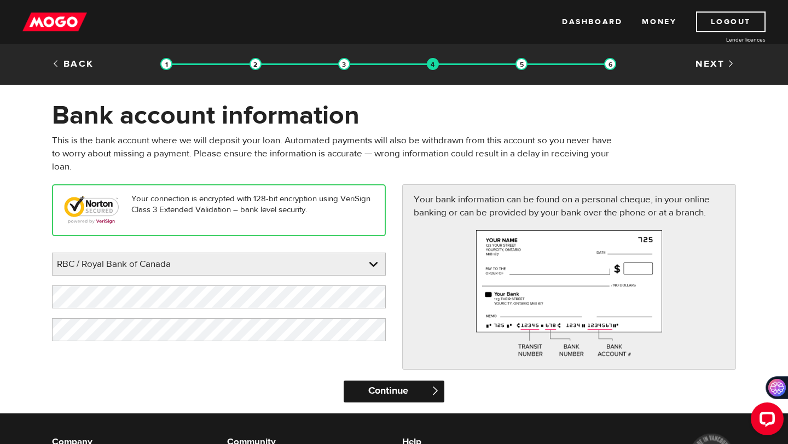
click at [413, 387] on input "Continue" at bounding box center [394, 392] width 100 height 22
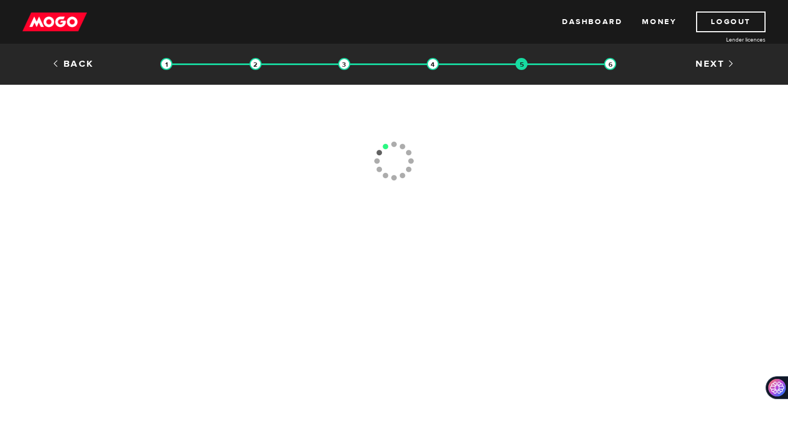
type input "[PHONE_NUMBER]"
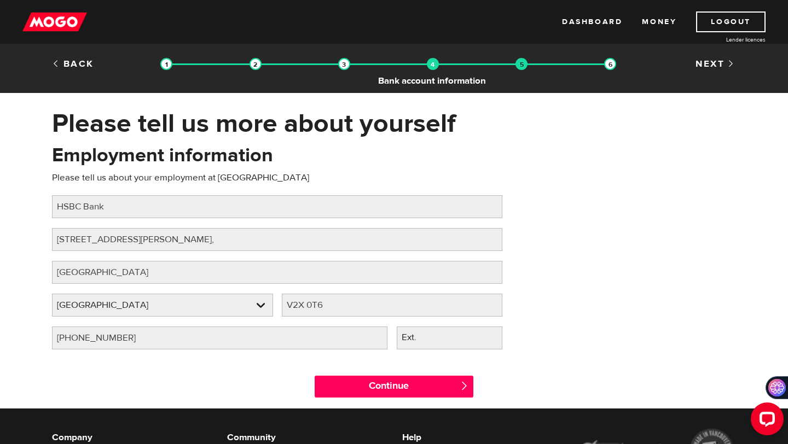
click at [433, 66] on img at bounding box center [433, 64] width 12 height 12
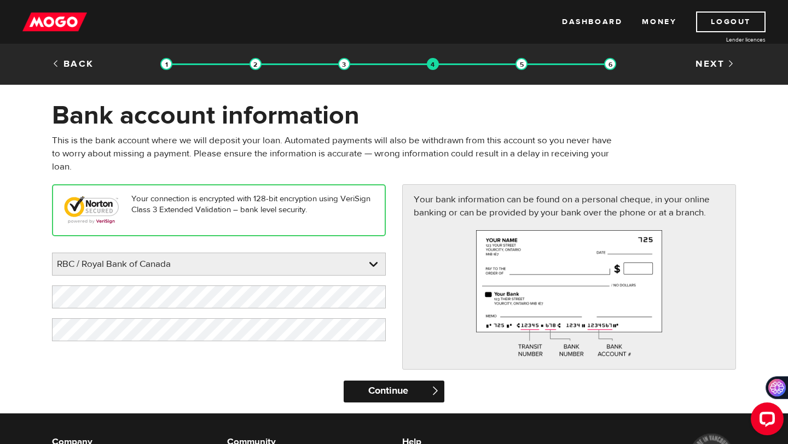
click at [382, 393] on input "Continue" at bounding box center [394, 392] width 100 height 22
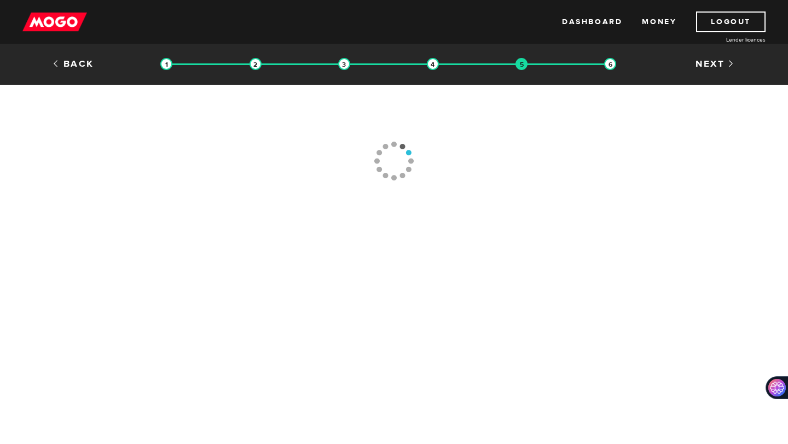
type input "[PHONE_NUMBER]"
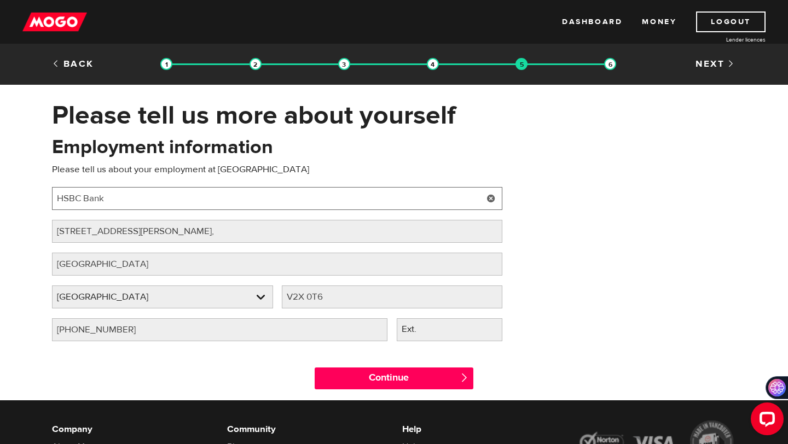
click at [103, 191] on input "HSBC Bank" at bounding box center [277, 198] width 450 height 23
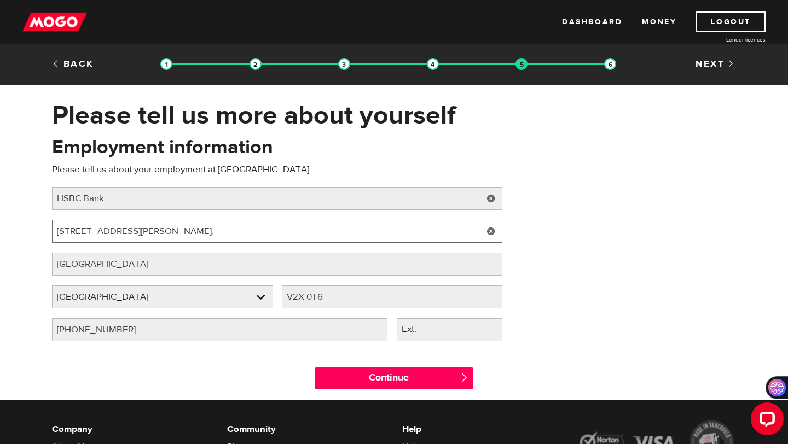
click at [155, 224] on input "[STREET_ADDRESS][PERSON_NAME]," at bounding box center [277, 231] width 450 height 23
click at [180, 224] on input "20155 Stewart Crescent," at bounding box center [277, 231] width 450 height 23
click at [180, 228] on input "20155 Stewart Crescent," at bounding box center [277, 231] width 450 height 23
type input "20155 Stewart Crescent"
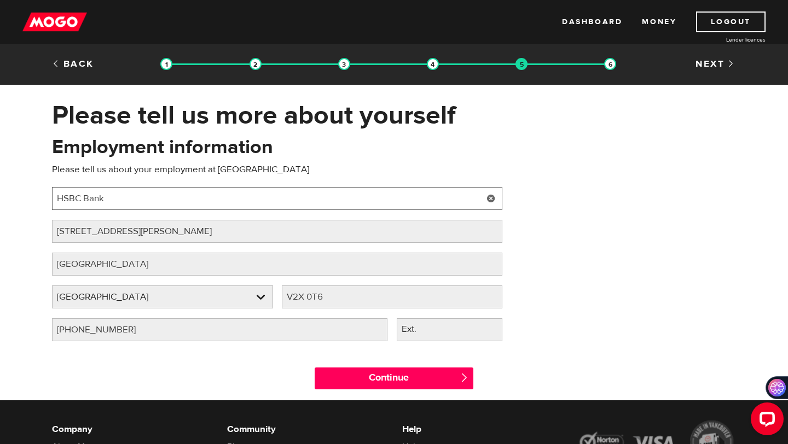
drag, startPoint x: 114, startPoint y: 192, endPoint x: 121, endPoint y: 199, distance: 10.1
click at [121, 199] on input "HSBC Bank" at bounding box center [277, 198] width 450 height 23
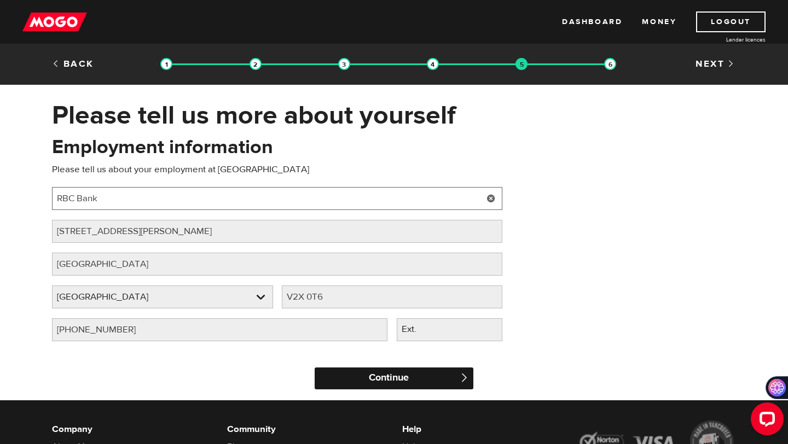
type input "RBC Bank"
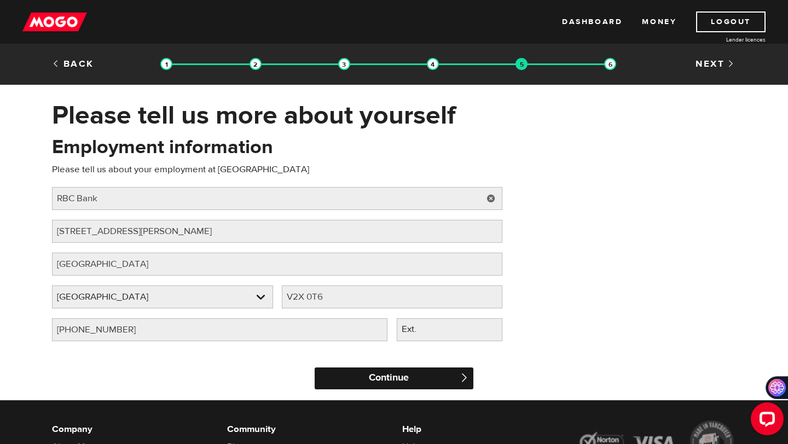
click at [402, 385] on input "Continue" at bounding box center [394, 379] width 159 height 22
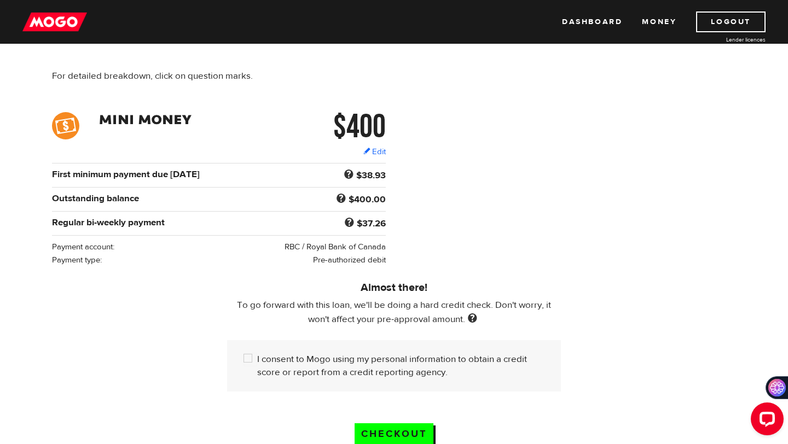
scroll to position [277, 0]
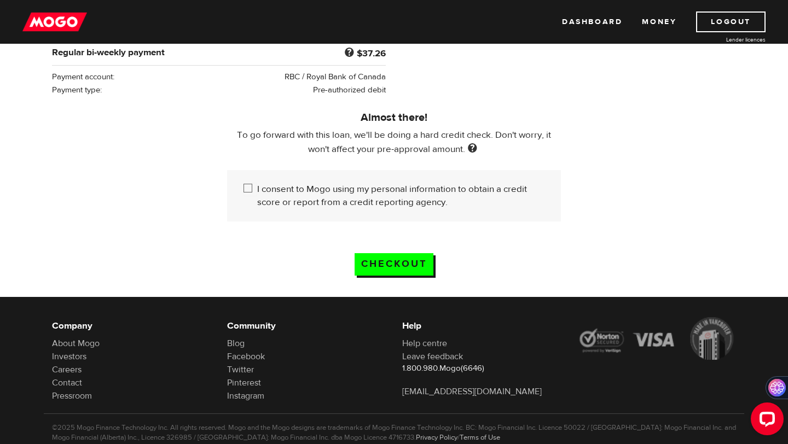
click at [252, 190] on input "I consent to Mogo using my personal information to obtain a credit score or rep…" at bounding box center [250, 190] width 14 height 14
checkbox input "true"
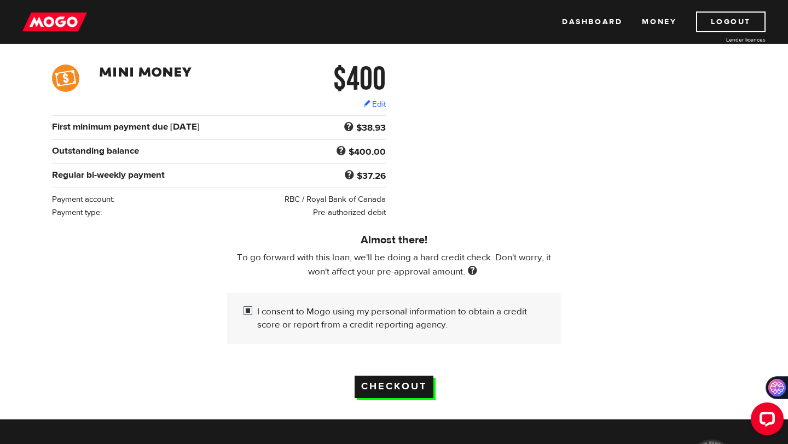
scroll to position [154, 0]
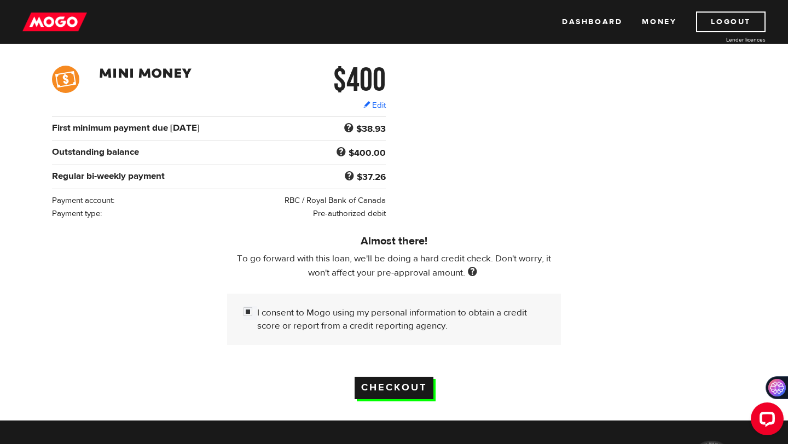
click at [413, 396] on input "Checkout" at bounding box center [394, 388] width 79 height 22
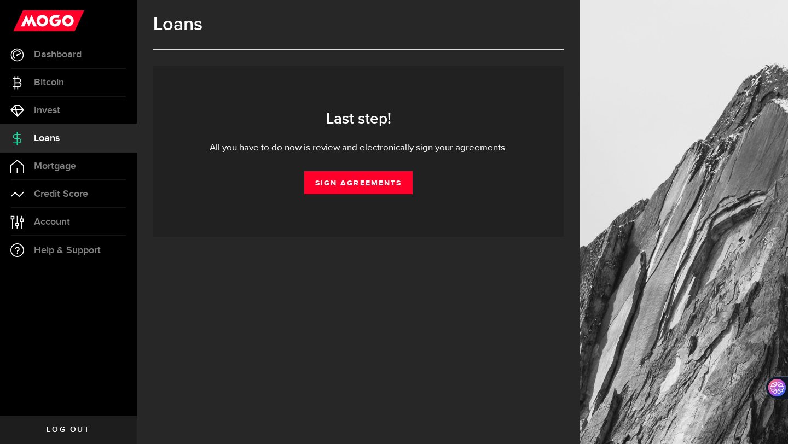
click at [332, 194] on div "Last step! All you have to do now is review and electronically sign your agreem…" at bounding box center [358, 151] width 410 height 171
click at [334, 170] on div "Last step! All you have to do now is review and electronically sign your agreem…" at bounding box center [359, 151] width 378 height 85
click at [333, 176] on link "Sign Agreements" at bounding box center [358, 182] width 108 height 23
click at [395, 182] on link "Sign Agreements" at bounding box center [358, 182] width 108 height 23
click at [356, 181] on link "Sign Agreements" at bounding box center [358, 182] width 108 height 23
